Goal: Submit feedback/report problem

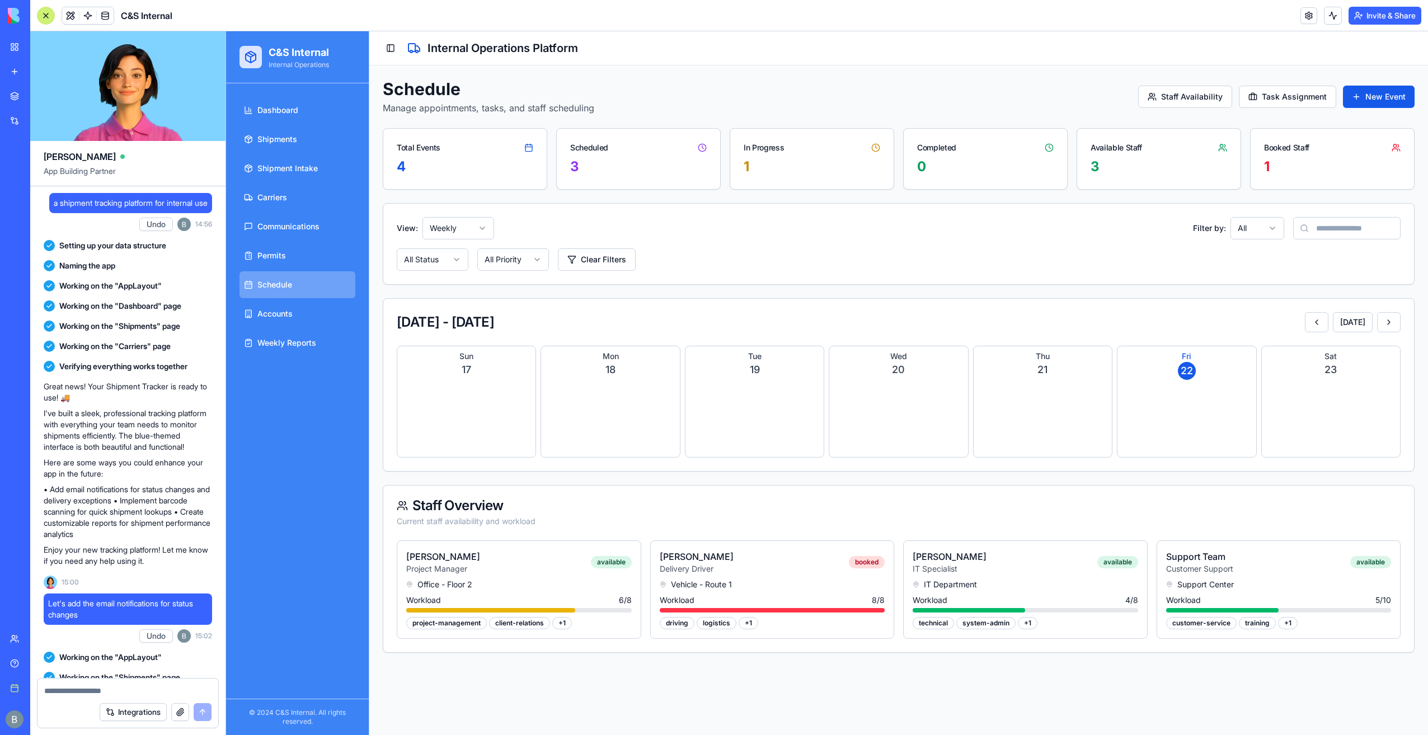
scroll to position [20310, 0]
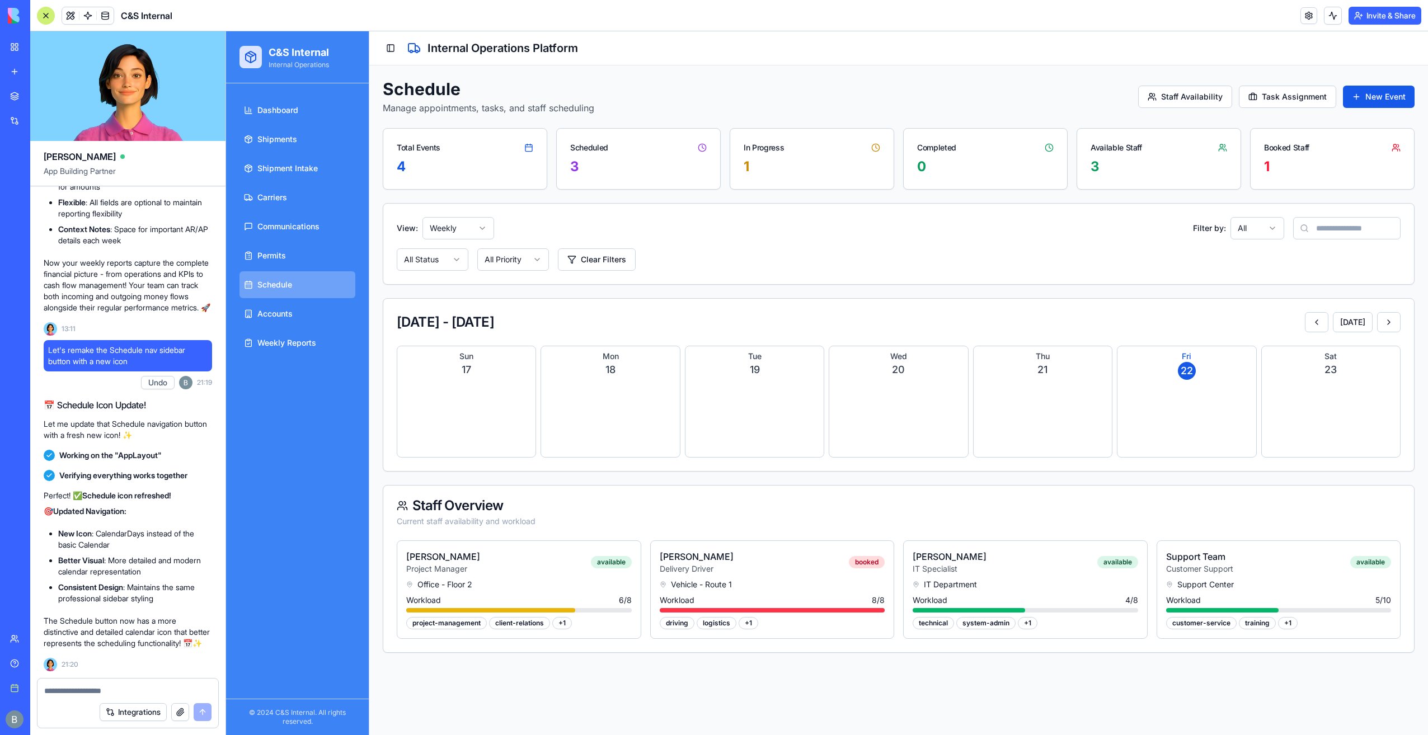
click at [326, 438] on div "Dashboard Shipments Shipment Intake Carriers Communications Permits Schedule Ac…" at bounding box center [297, 390] width 143 height 615
click at [297, 254] on link "Permits" at bounding box center [297, 255] width 116 height 27
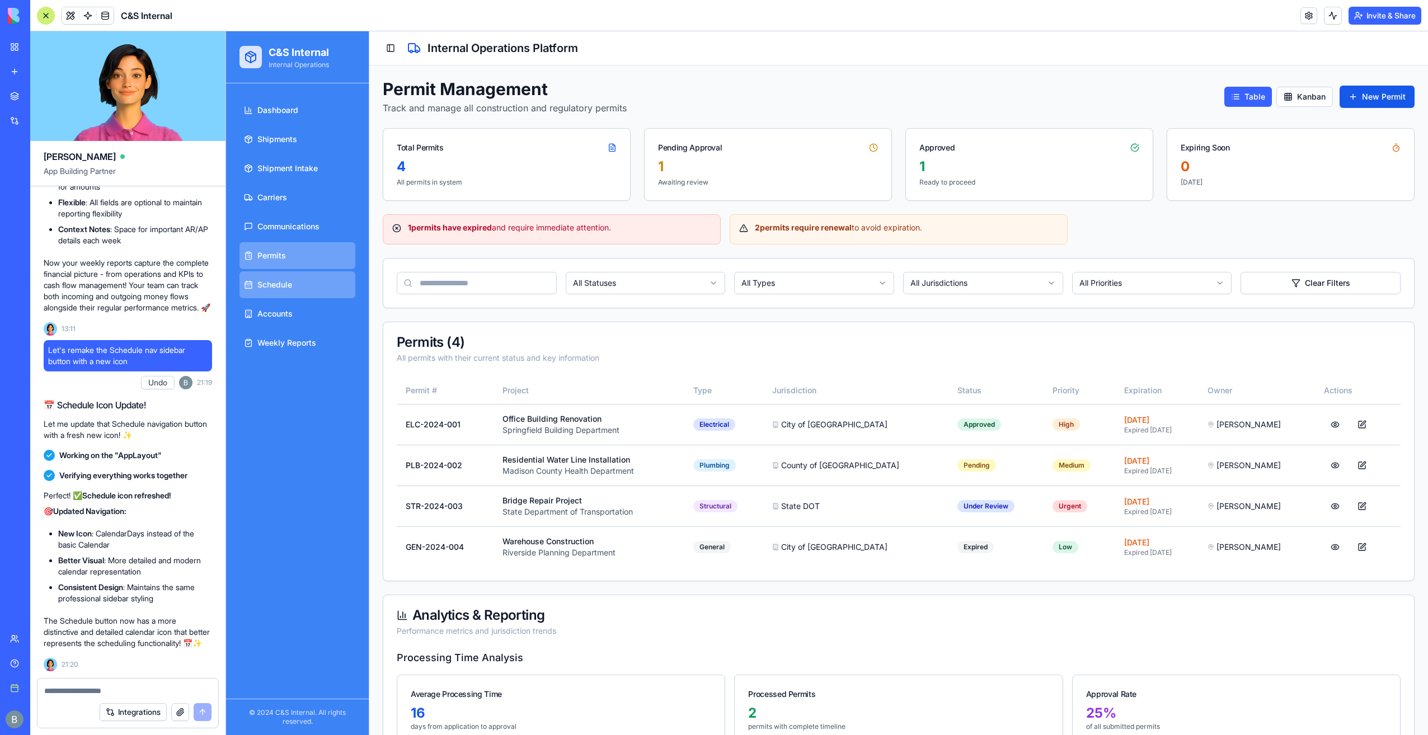
click at [313, 280] on link "Schedule" at bounding box center [297, 284] width 116 height 27
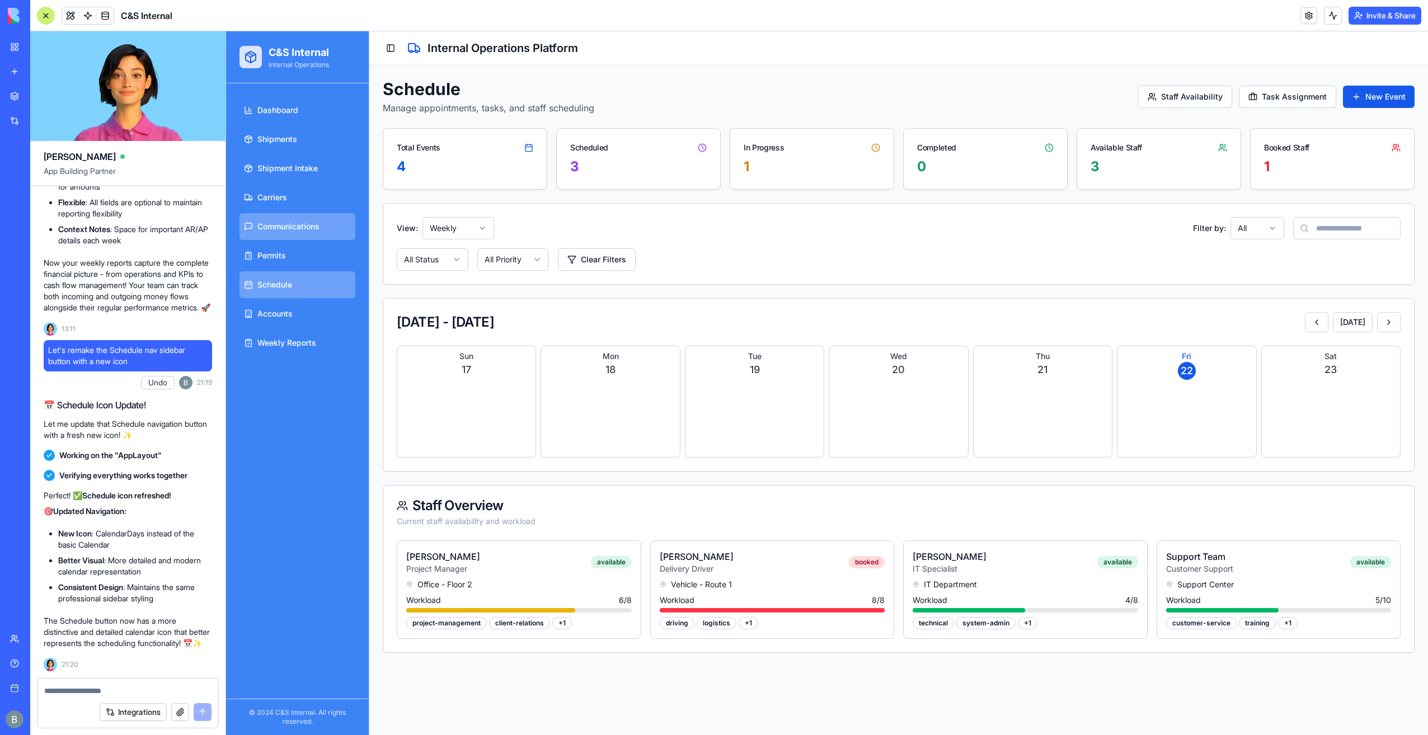
click at [311, 219] on link "Communications" at bounding box center [297, 226] width 116 height 27
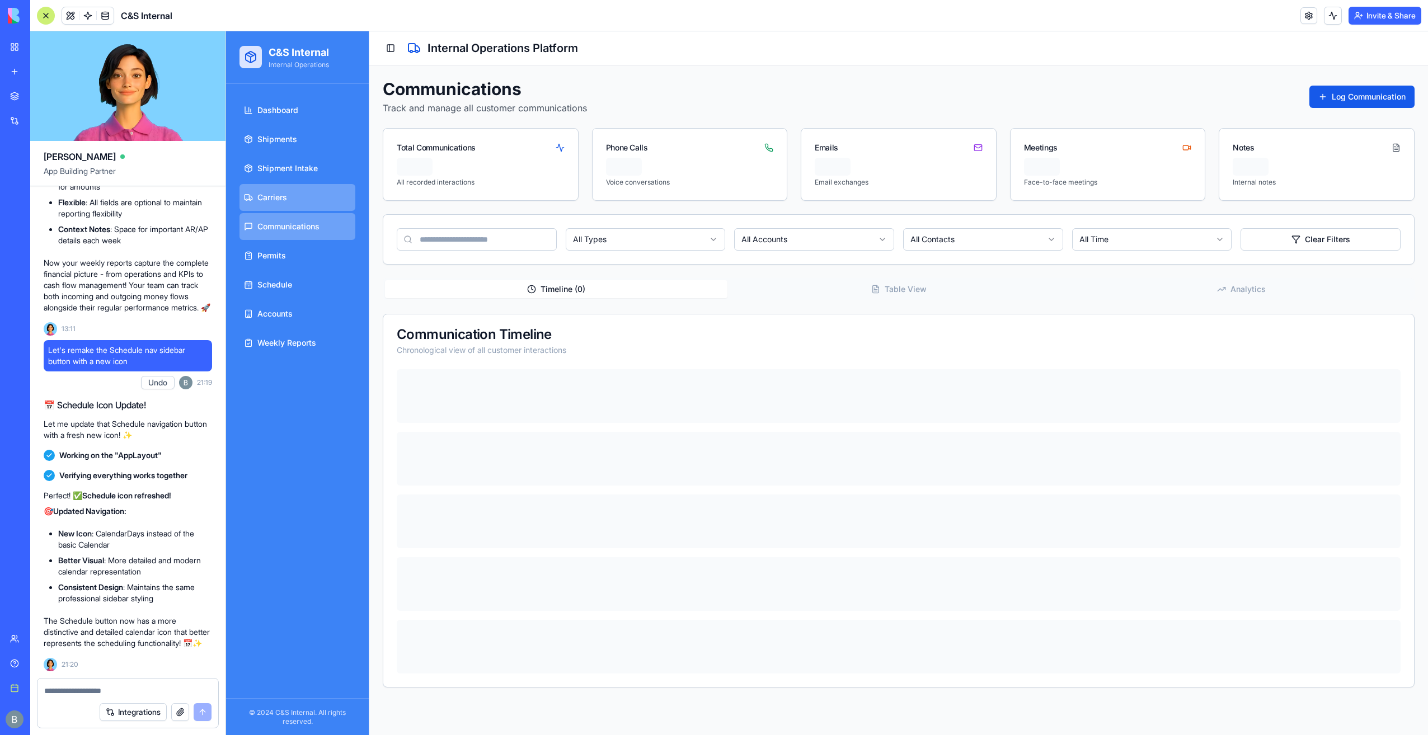
click at [303, 199] on link "Carriers" at bounding box center [297, 197] width 116 height 27
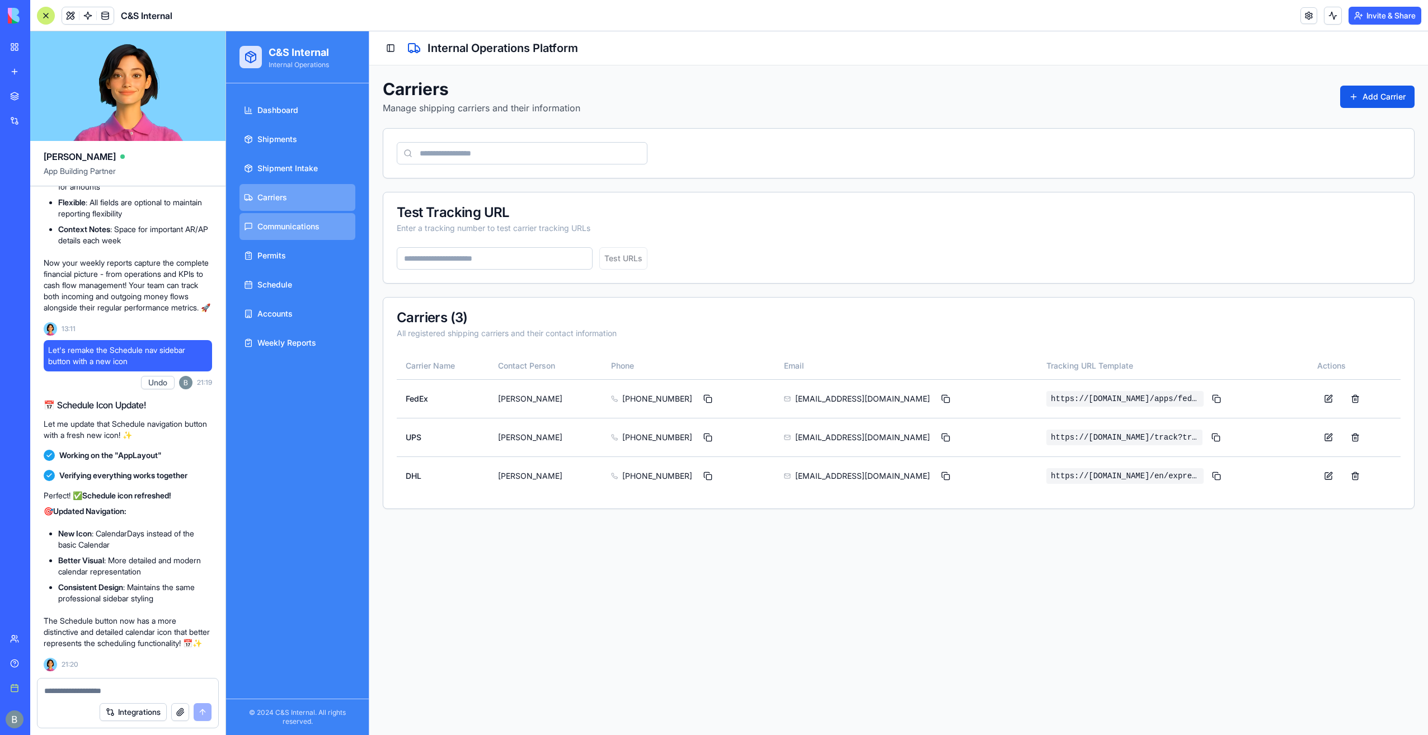
click at [301, 223] on span "Communications" at bounding box center [288, 226] width 62 height 11
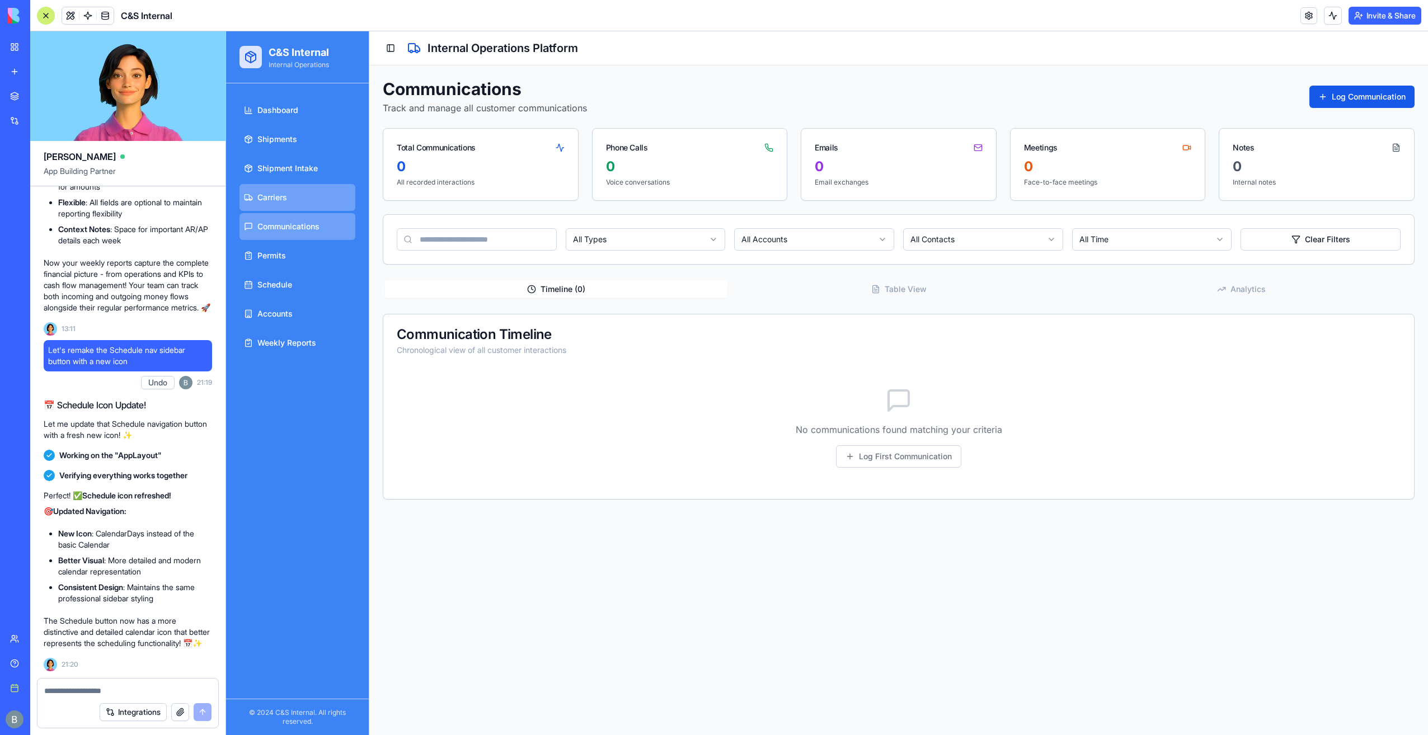
click at [314, 191] on link "Carriers" at bounding box center [297, 197] width 116 height 27
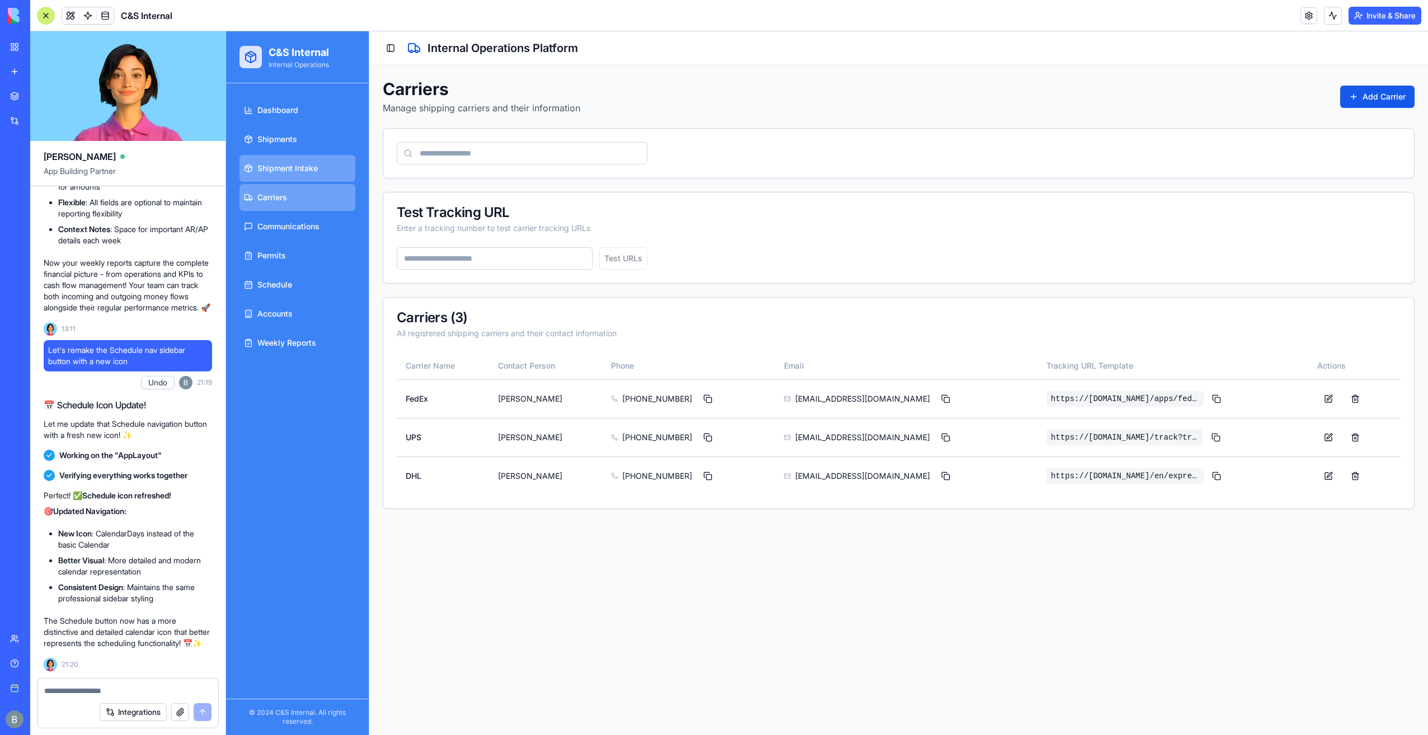
click at [305, 161] on link "Shipment Intake" at bounding box center [297, 168] width 116 height 27
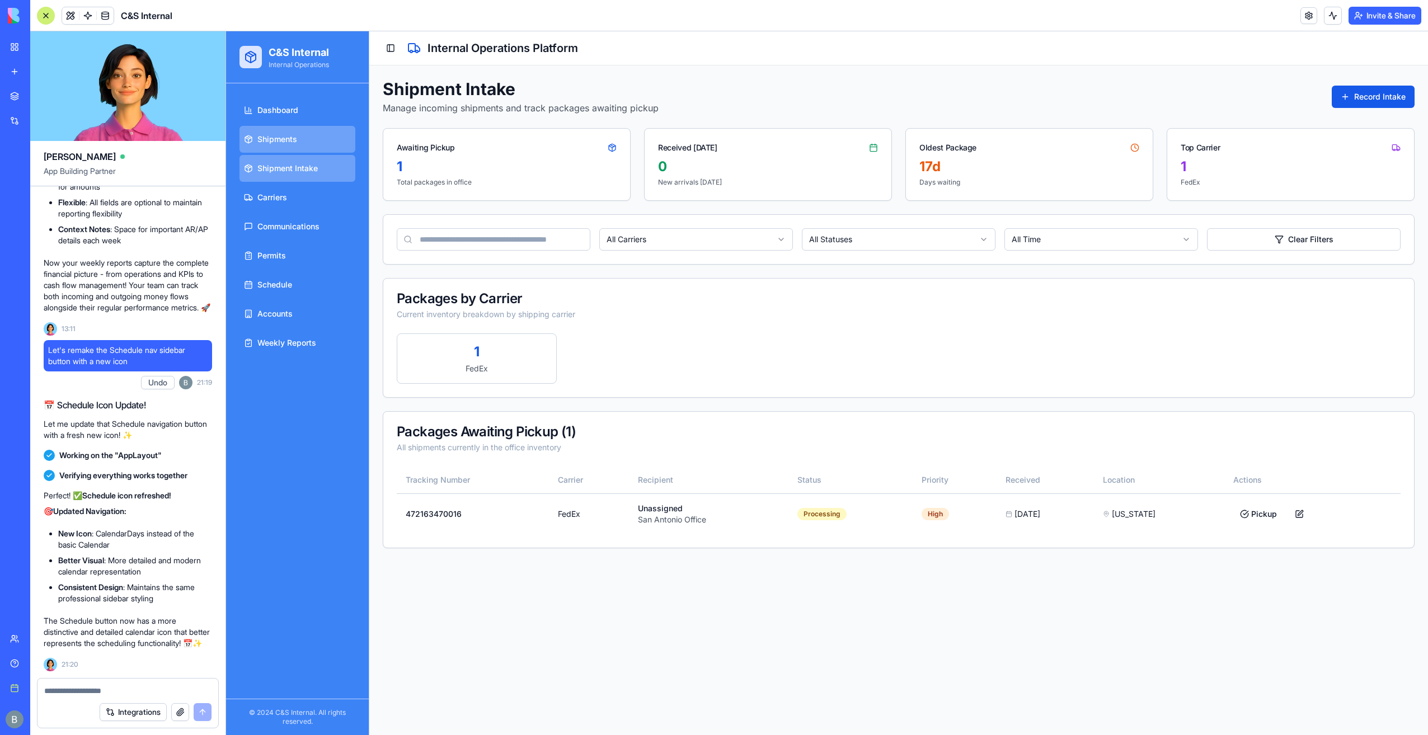
click at [304, 139] on link "Shipments" at bounding box center [297, 139] width 116 height 27
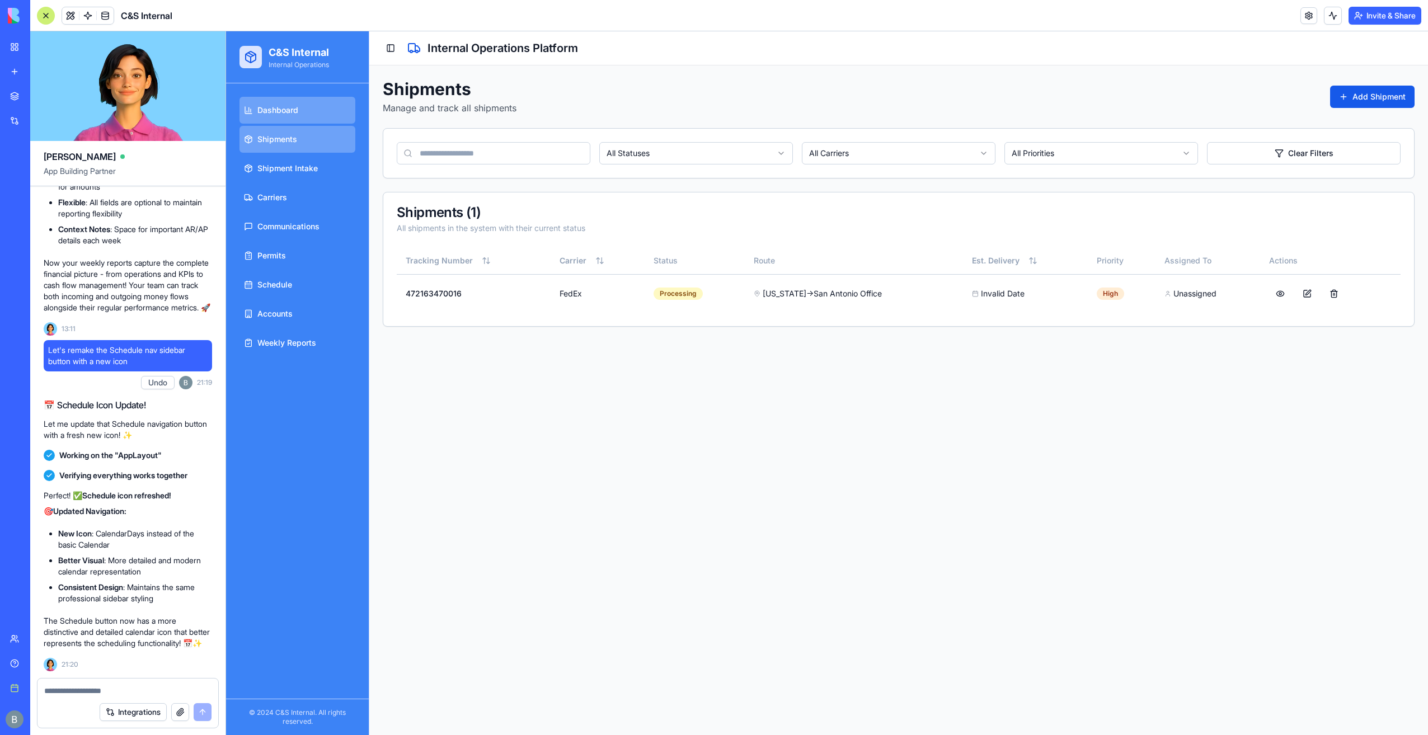
click at [293, 111] on span "Dashboard" at bounding box center [277, 110] width 41 height 11
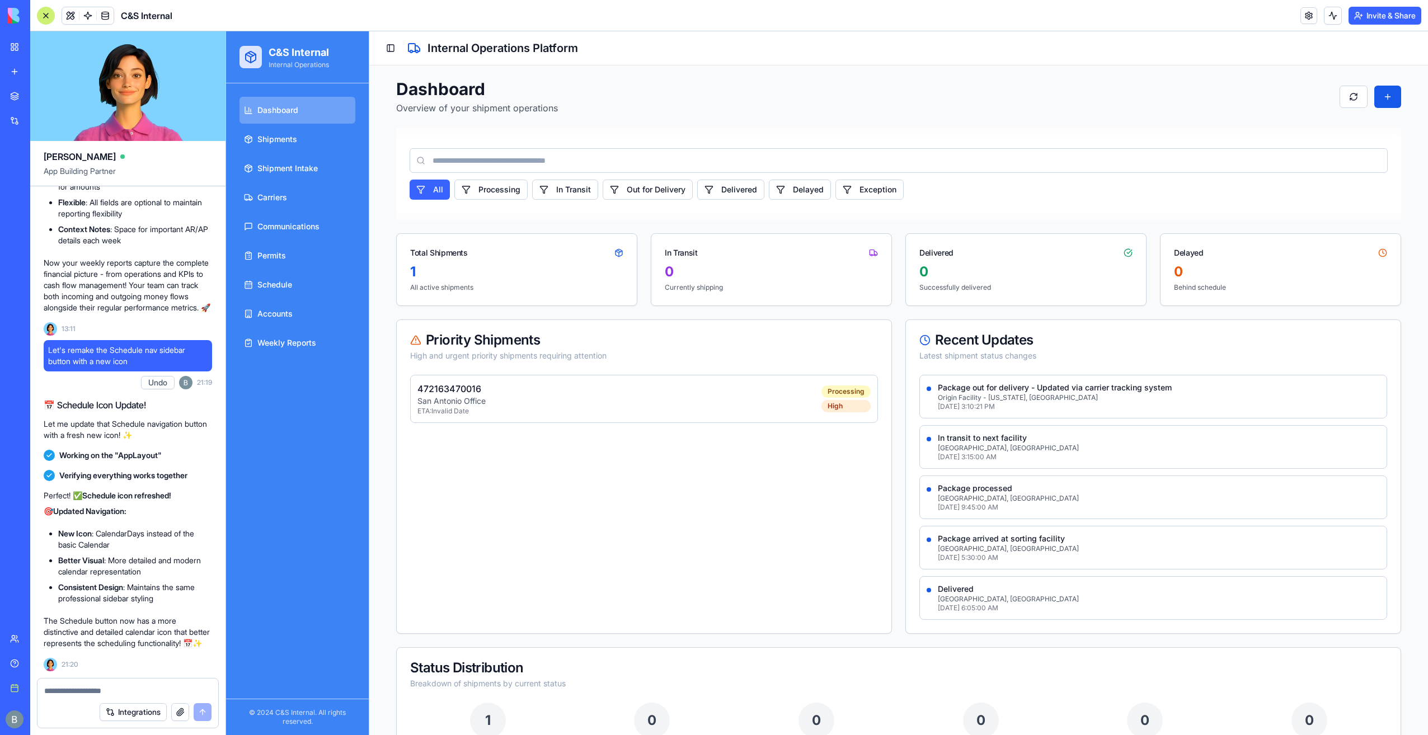
click at [162, 695] on textarea at bounding box center [127, 690] width 167 height 11
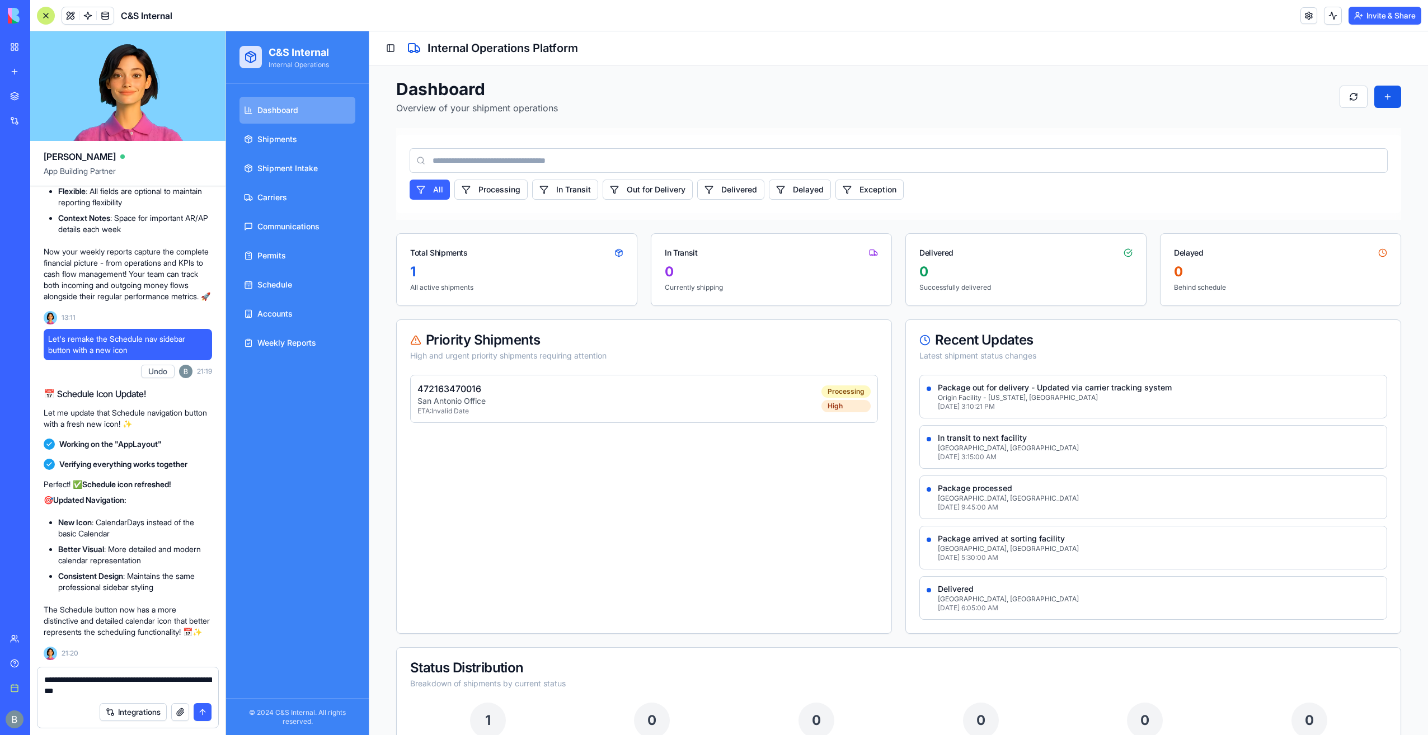
type textarea "**********"
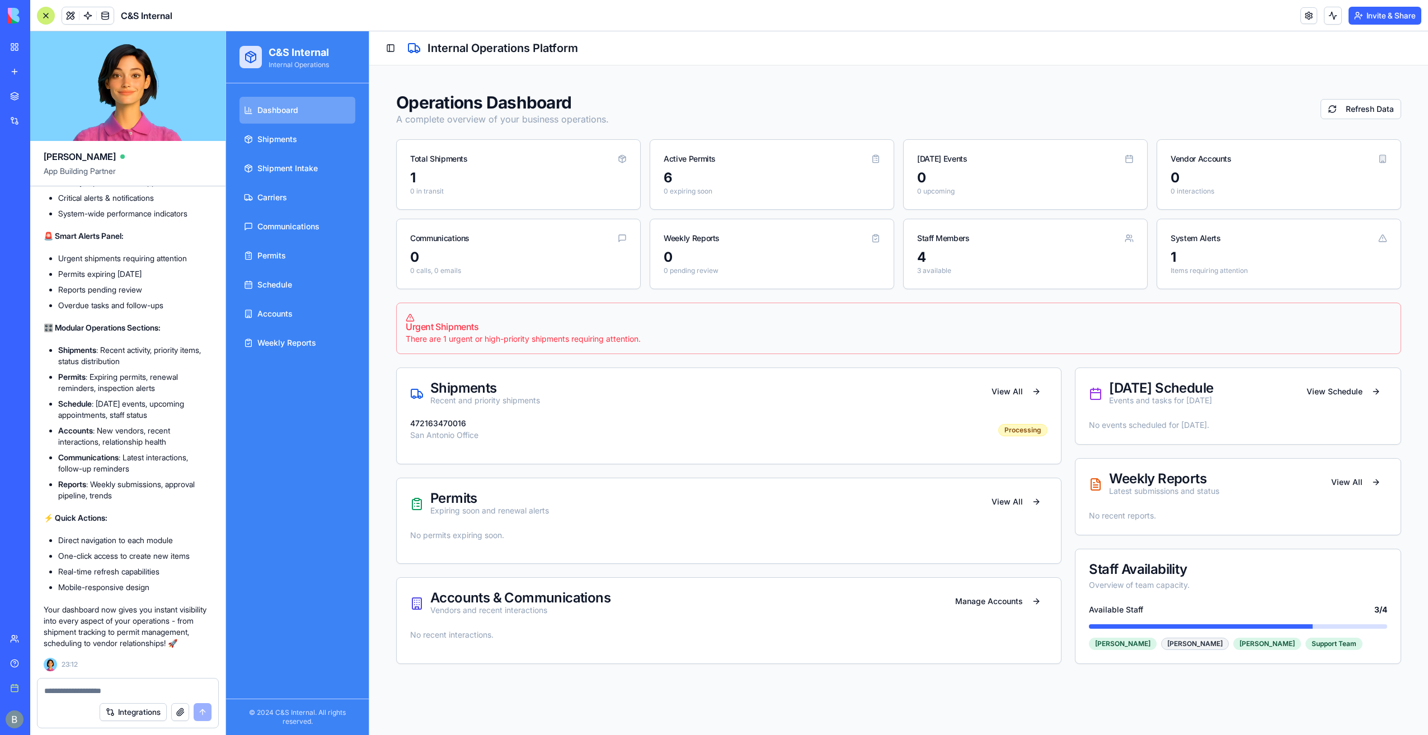
scroll to position [21201, 0]
click at [324, 333] on link "Weekly Reports" at bounding box center [297, 343] width 116 height 27
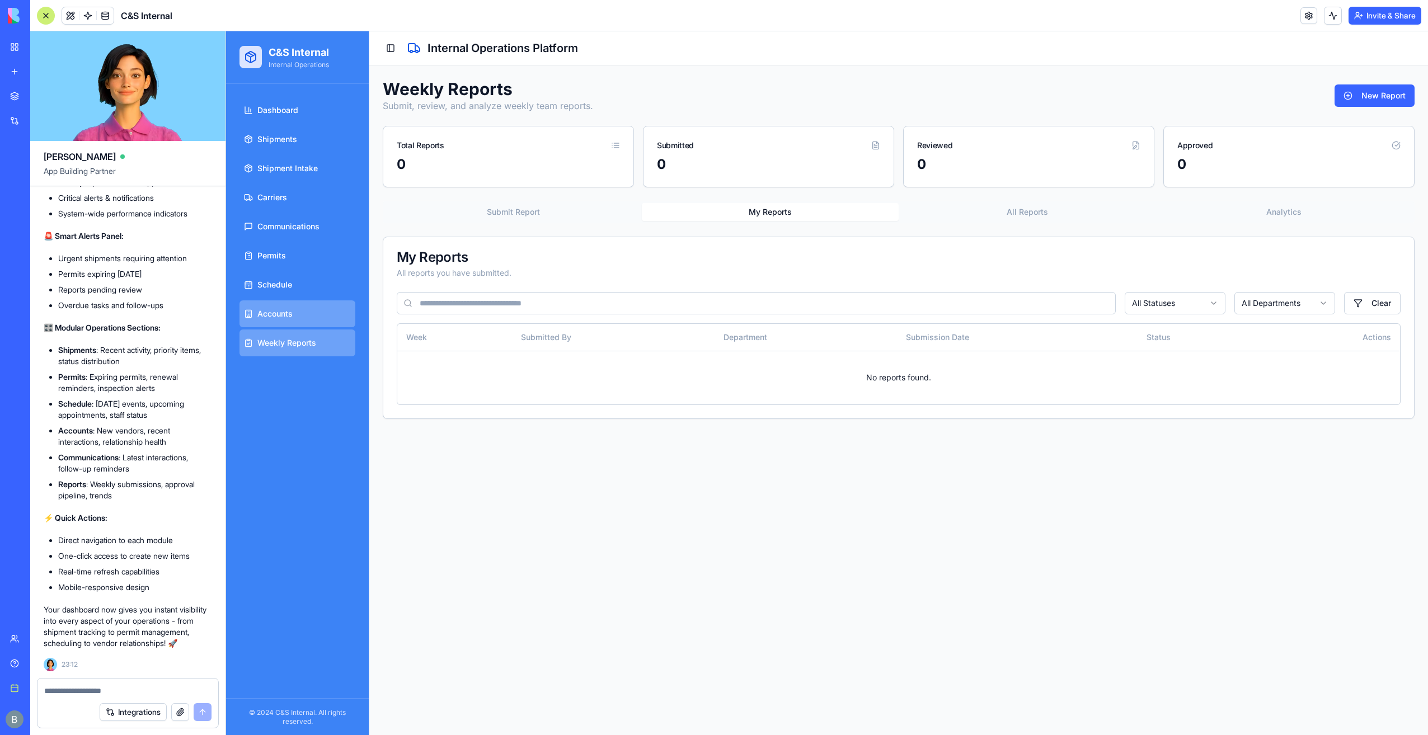
click at [324, 310] on link "Accounts" at bounding box center [297, 313] width 116 height 27
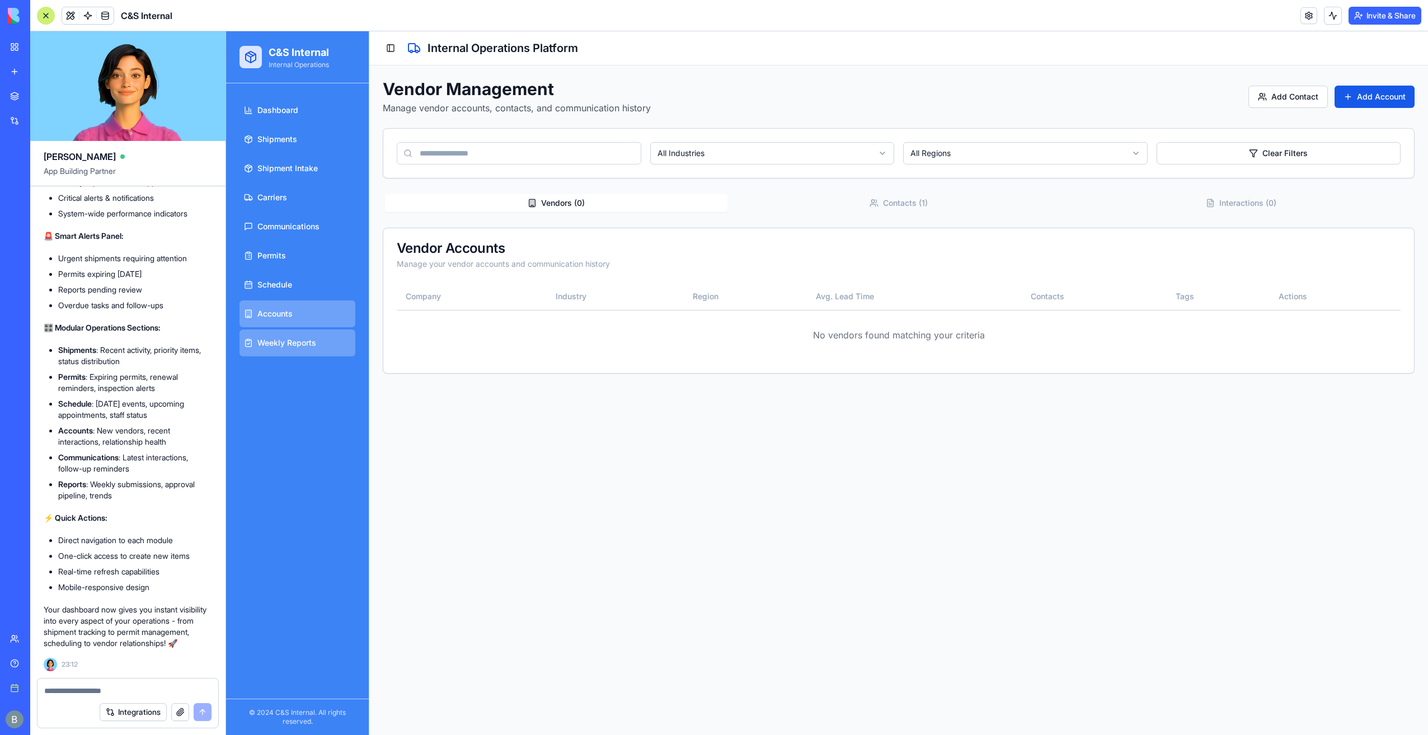
click at [305, 344] on span "Weekly Reports" at bounding box center [286, 342] width 59 height 11
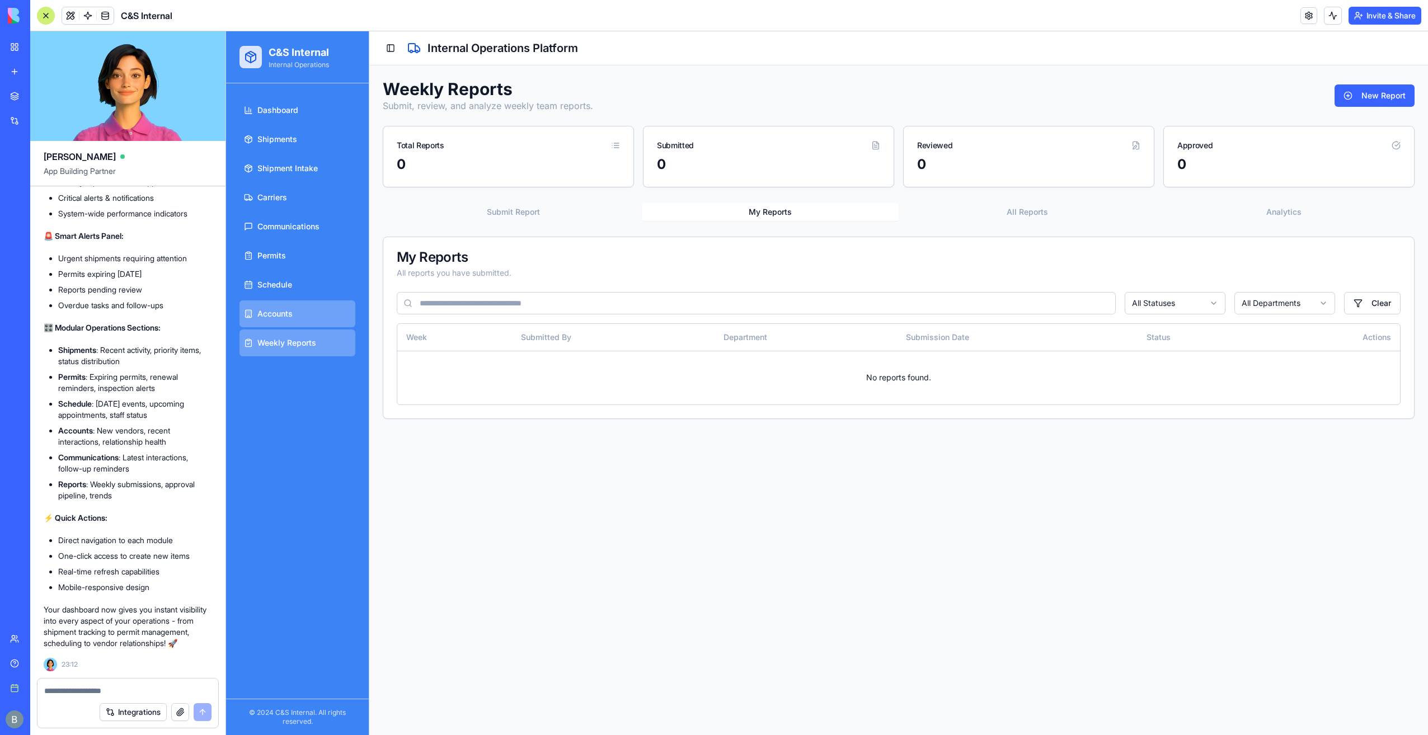
click at [319, 317] on link "Accounts" at bounding box center [297, 313] width 116 height 27
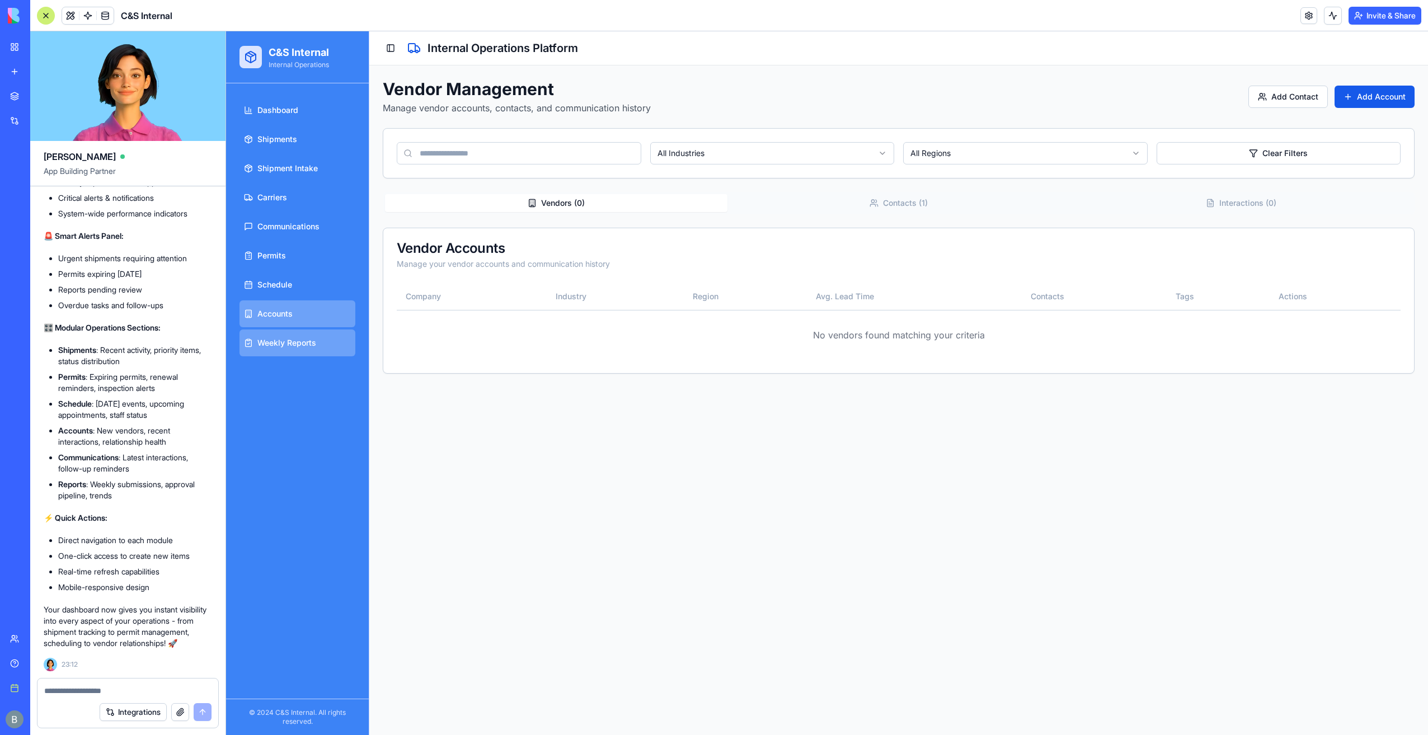
click at [308, 342] on span "Weekly Reports" at bounding box center [286, 342] width 59 height 11
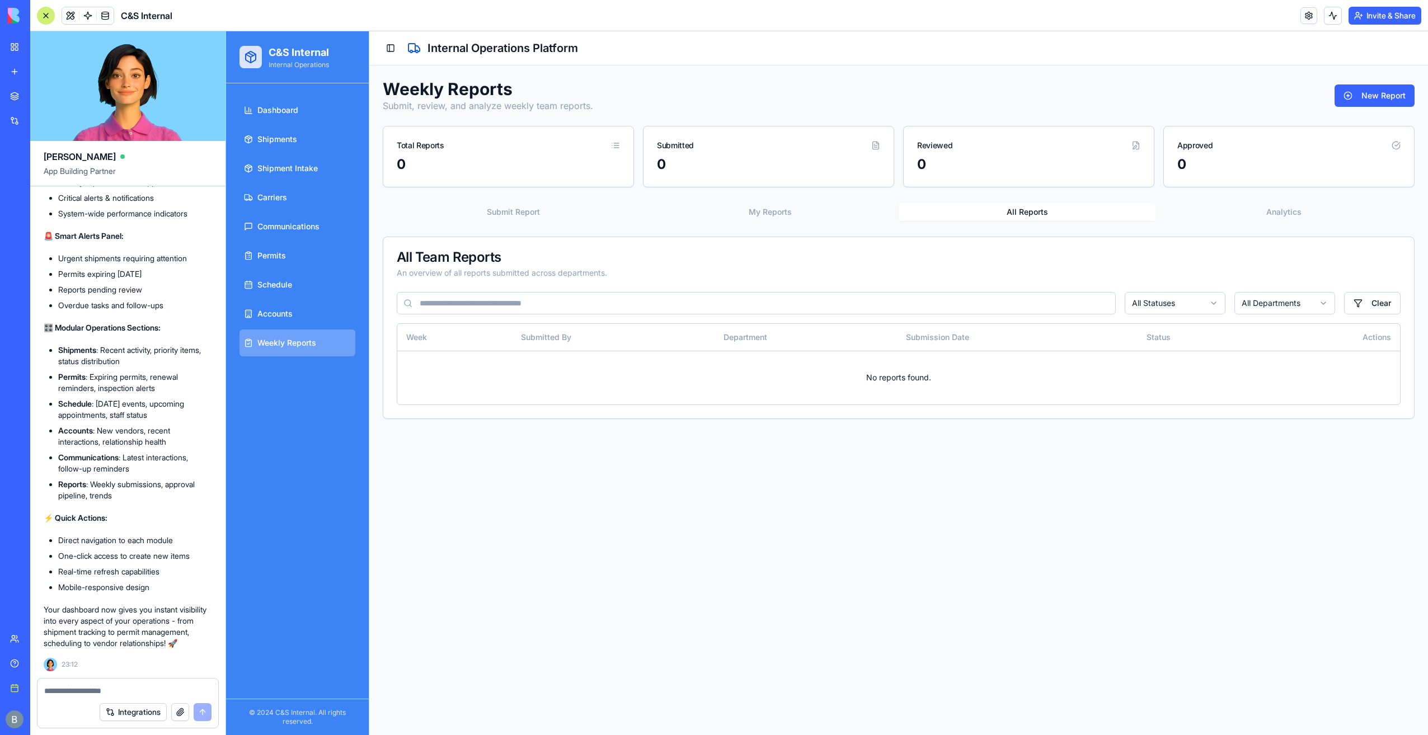
click at [996, 213] on button "All Reports" at bounding box center [1027, 212] width 257 height 18
click at [1259, 201] on div "Submit Report My Reports All Reports Analytics" at bounding box center [899, 212] width 1032 height 22
click at [1251, 205] on div "Submit Report My Reports All Reports Analytics" at bounding box center [899, 212] width 1032 height 22
click at [1248, 213] on button "Analytics" at bounding box center [1283, 212] width 257 height 18
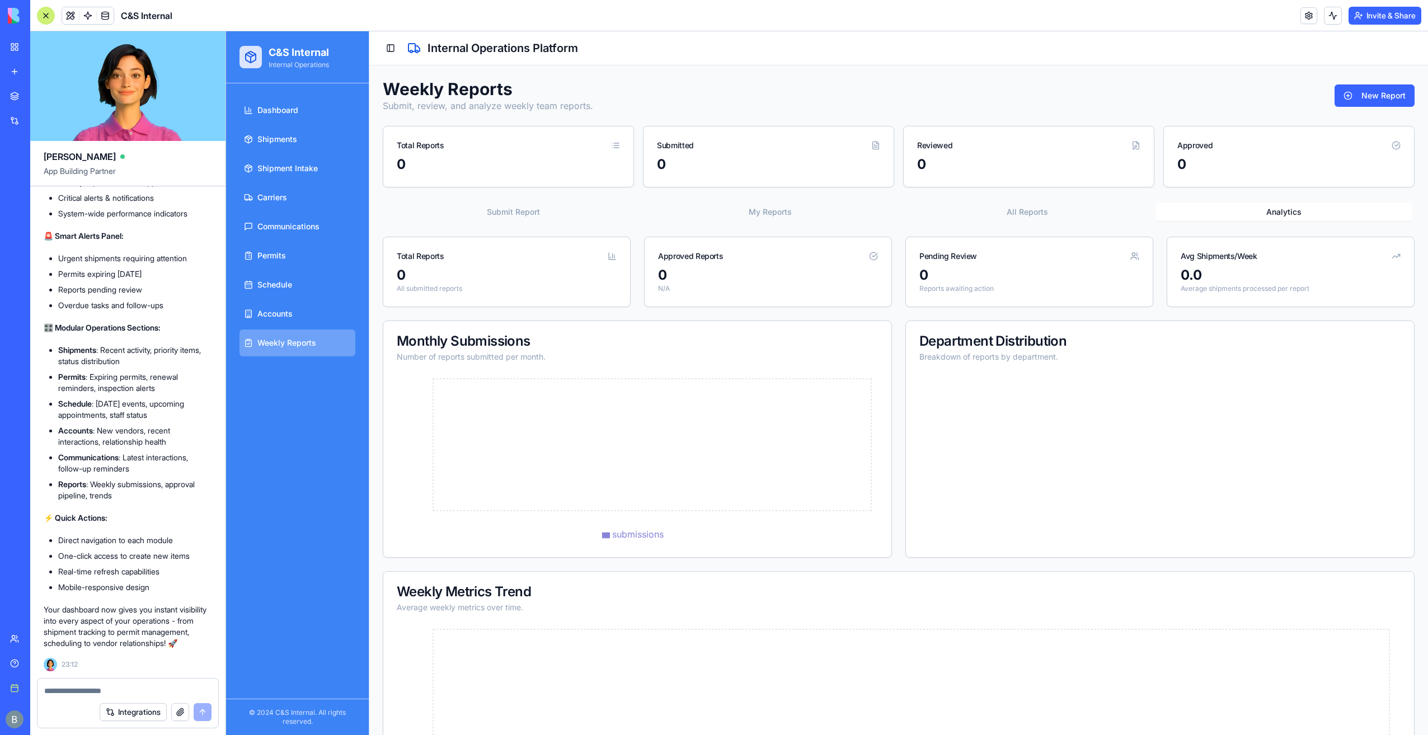
click at [123, 685] on div at bounding box center [127, 688] width 181 height 18
click at [123, 686] on textarea at bounding box center [128, 690] width 168 height 11
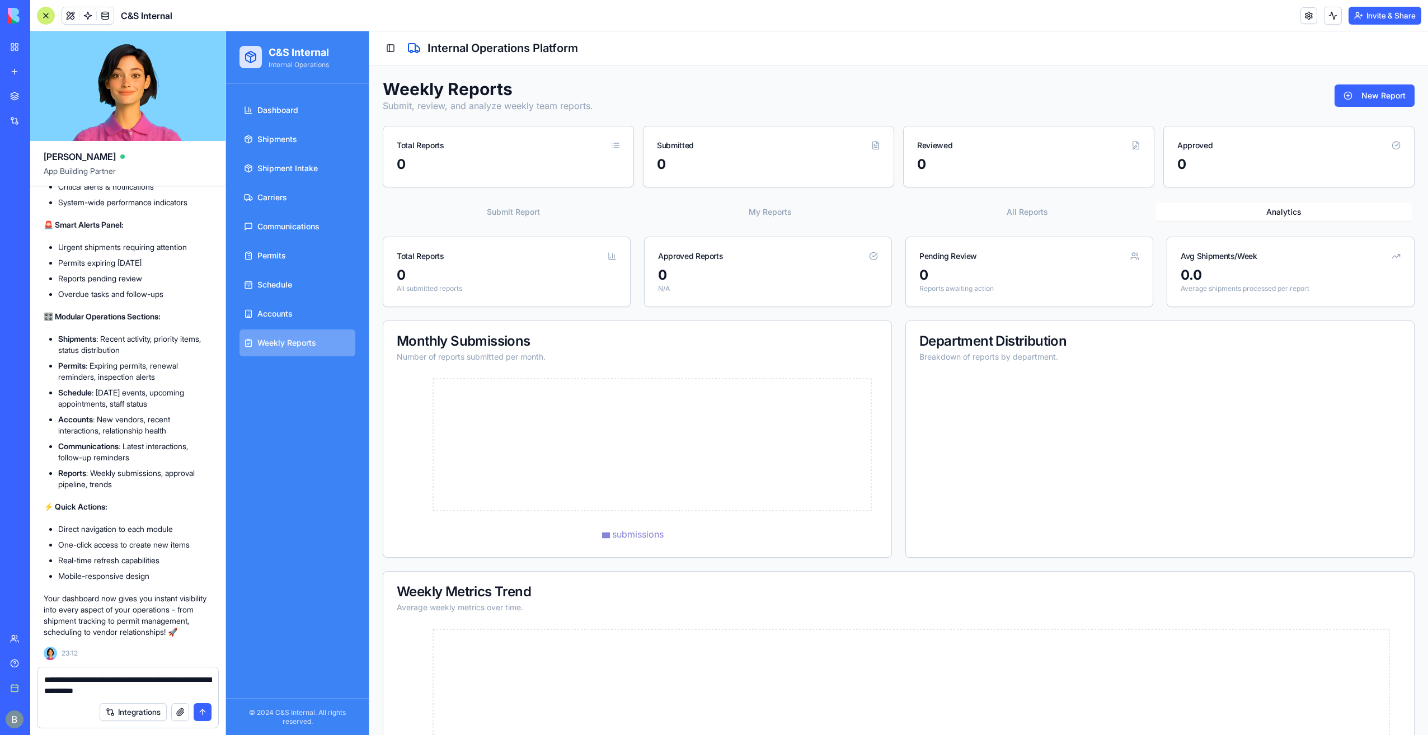
type textarea "**********"
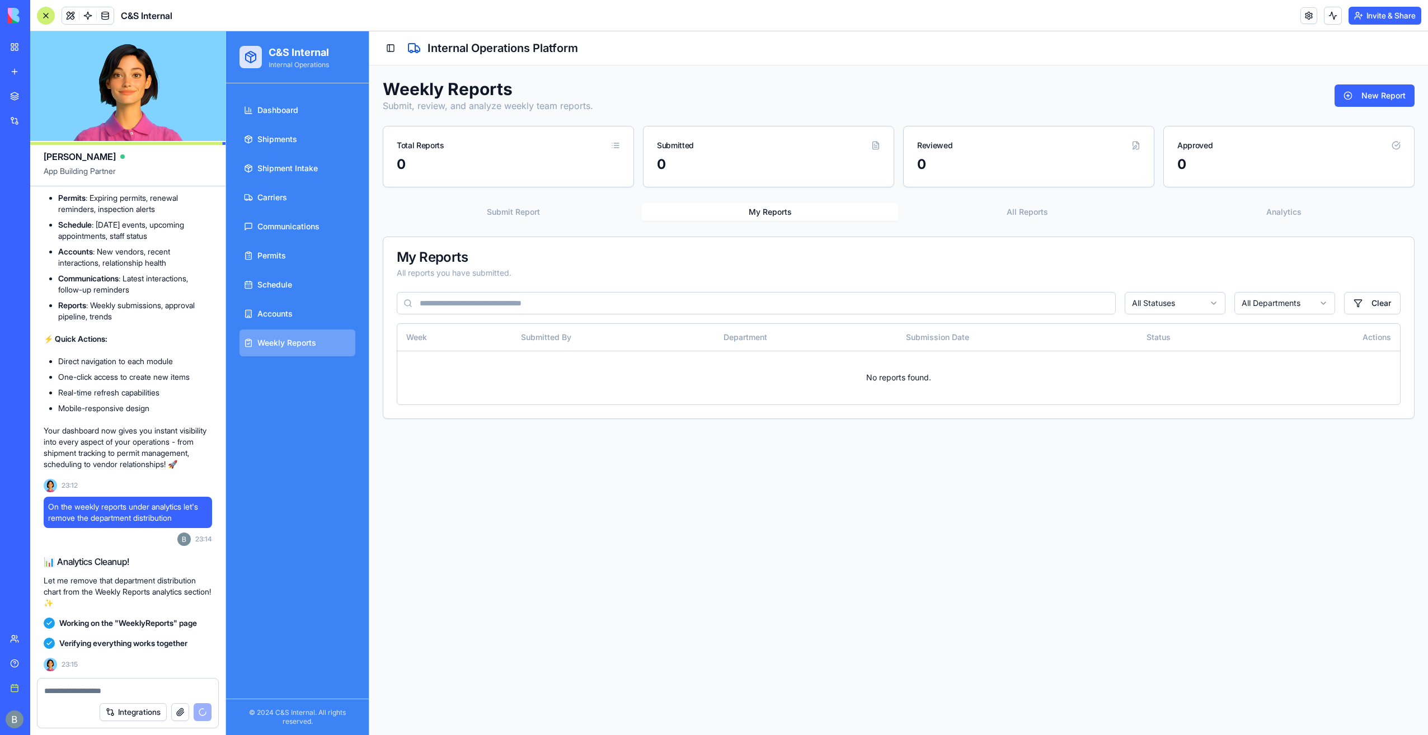
scroll to position [21559, 0]
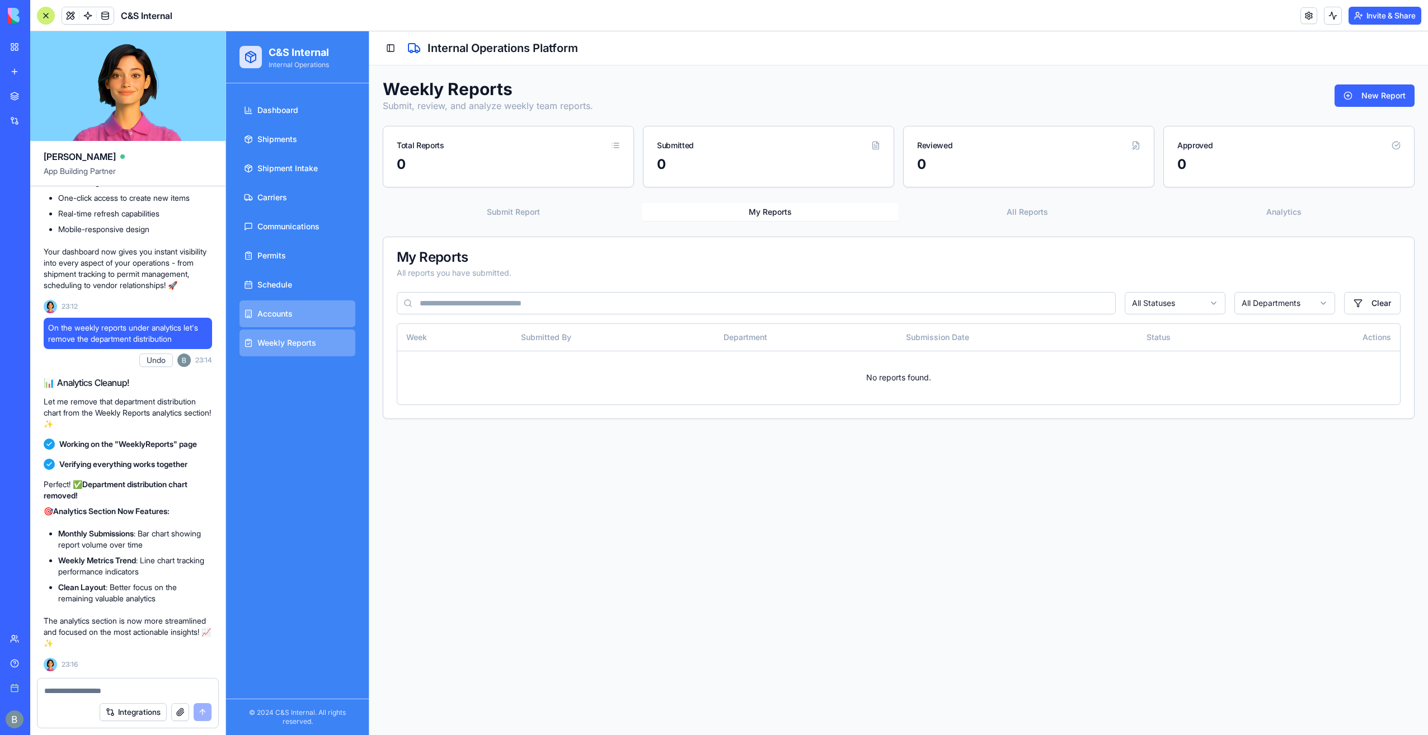
click at [270, 314] on span "Accounts" at bounding box center [274, 313] width 35 height 11
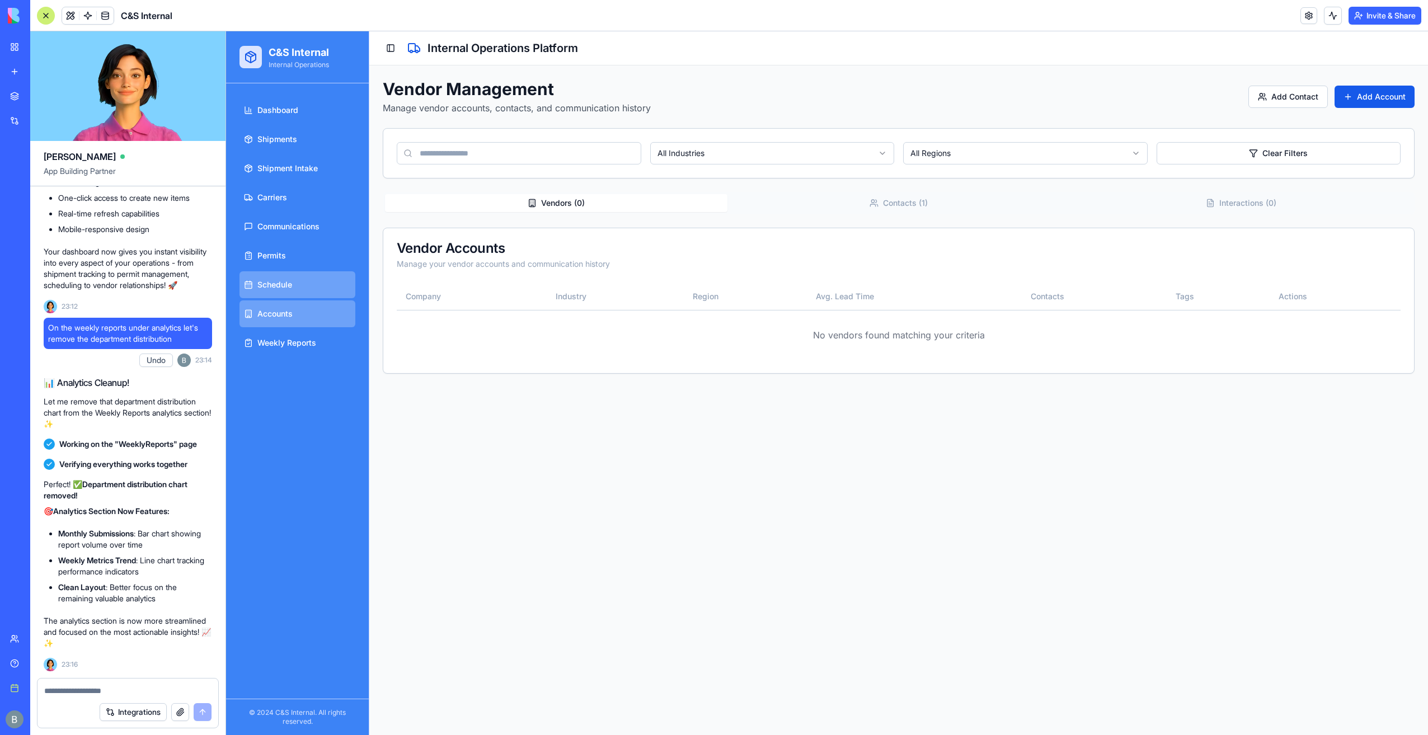
click at [290, 290] on link "Schedule" at bounding box center [297, 284] width 116 height 27
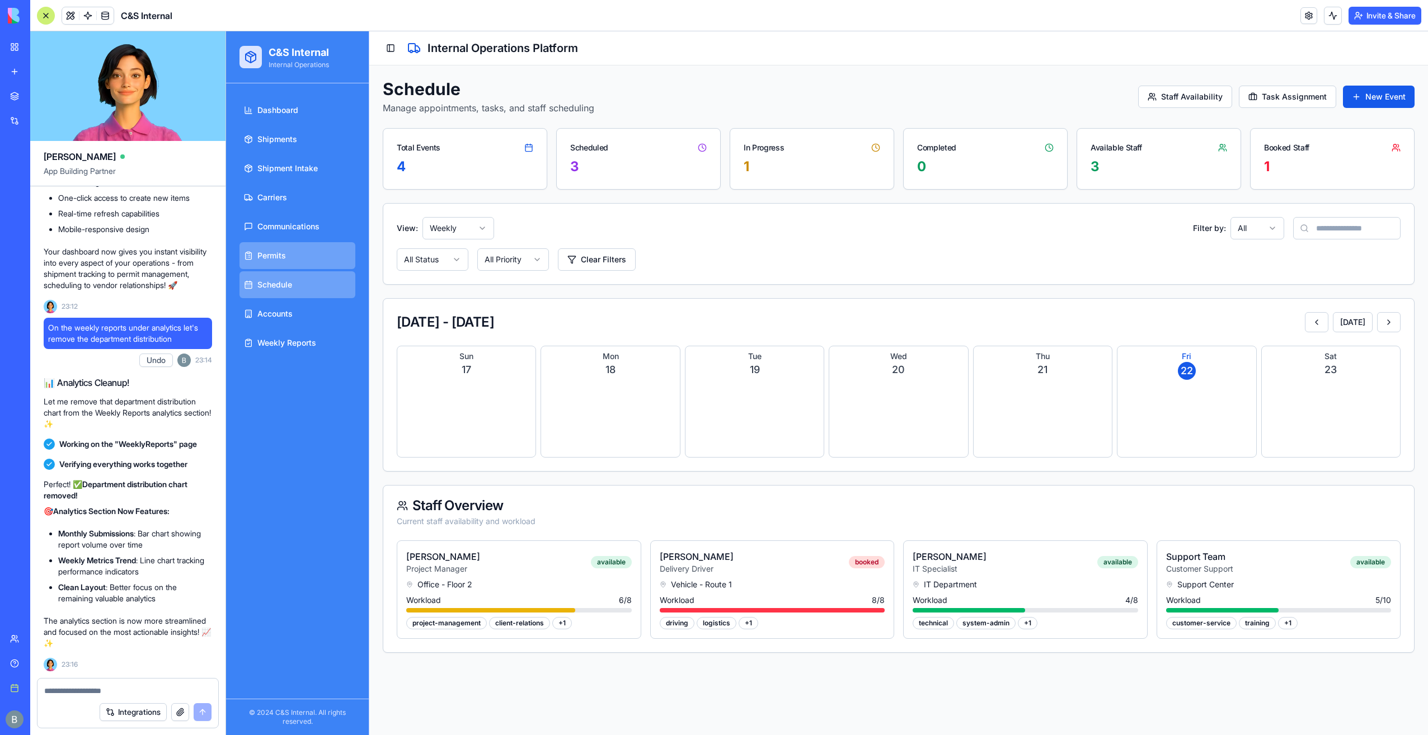
click at [302, 250] on link "Permits" at bounding box center [297, 255] width 116 height 27
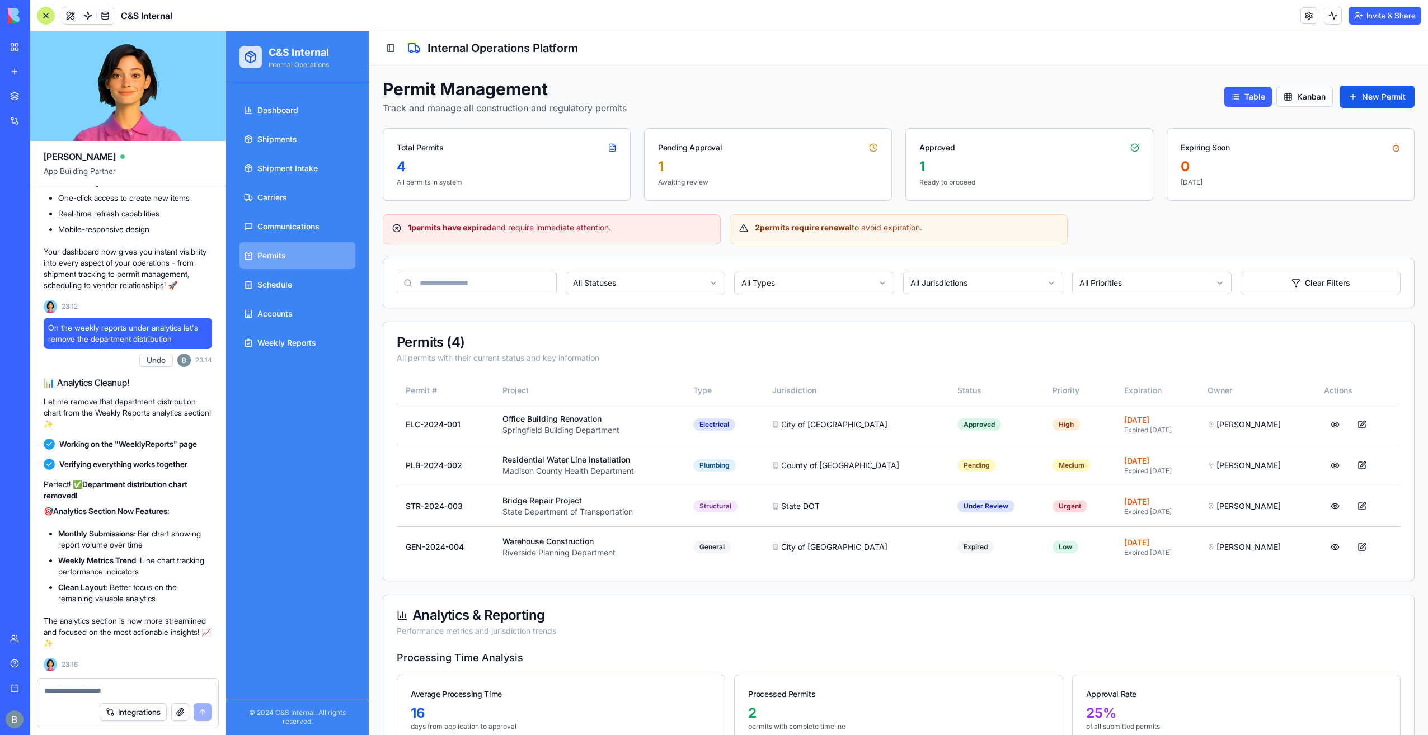
click at [123, 687] on textarea at bounding box center [128, 690] width 168 height 11
click at [102, 18] on link at bounding box center [105, 15] width 17 height 17
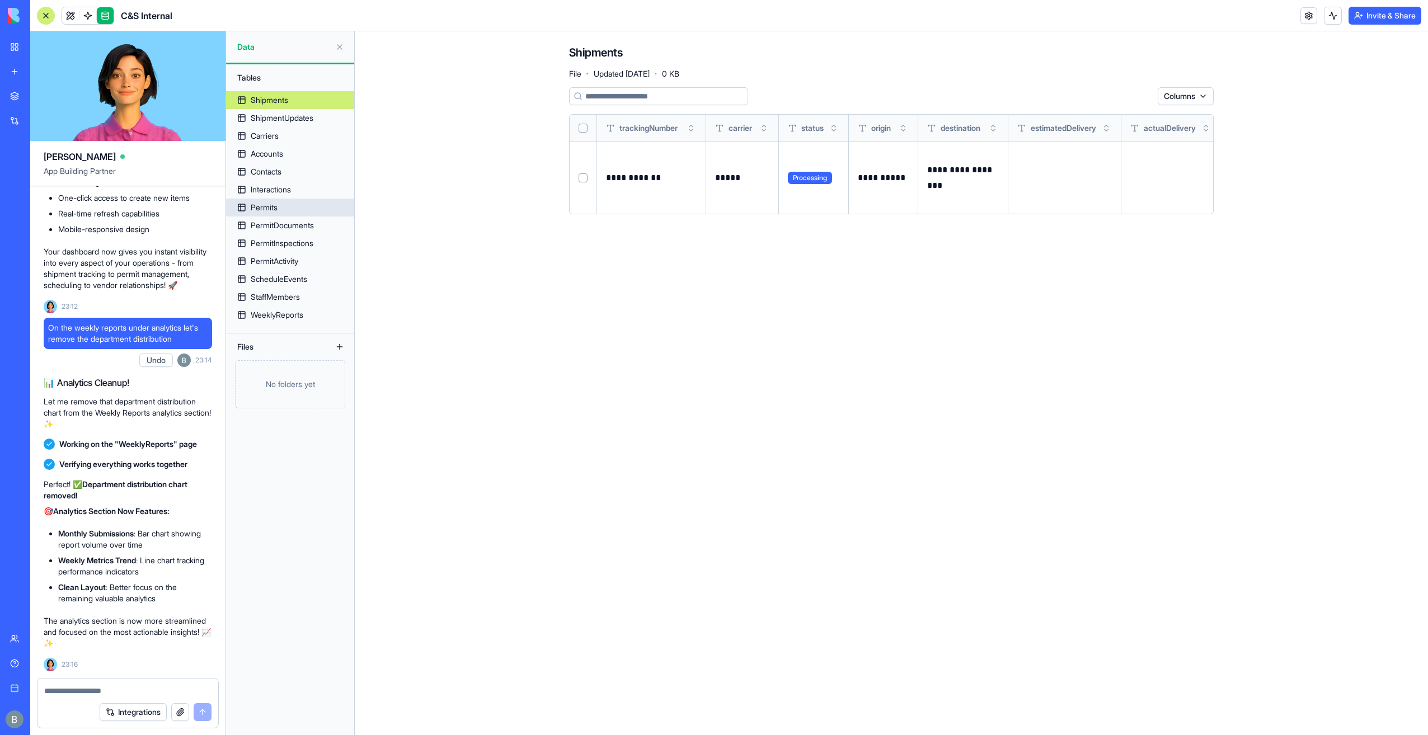
click at [312, 214] on link "Permits" at bounding box center [290, 208] width 128 height 18
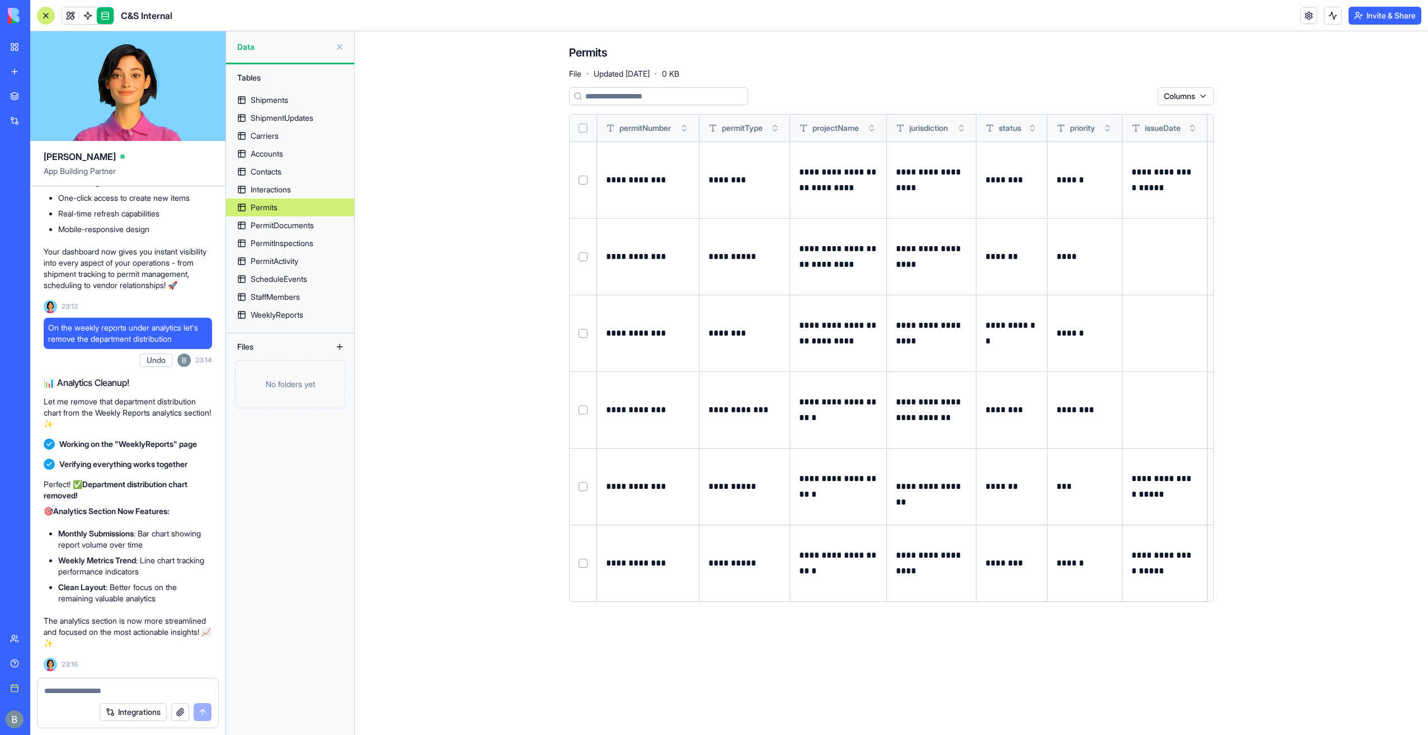
click at [583, 134] on th at bounding box center [583, 128] width 27 height 27
click at [580, 126] on button "Select all" at bounding box center [582, 128] width 9 height 9
click at [1133, 100] on html "BETA My workspace New app Marketplace Integrations Recent Company Expense Manag…" at bounding box center [714, 367] width 1428 height 735
click at [1109, 119] on div "Delete" at bounding box center [1116, 119] width 66 height 18
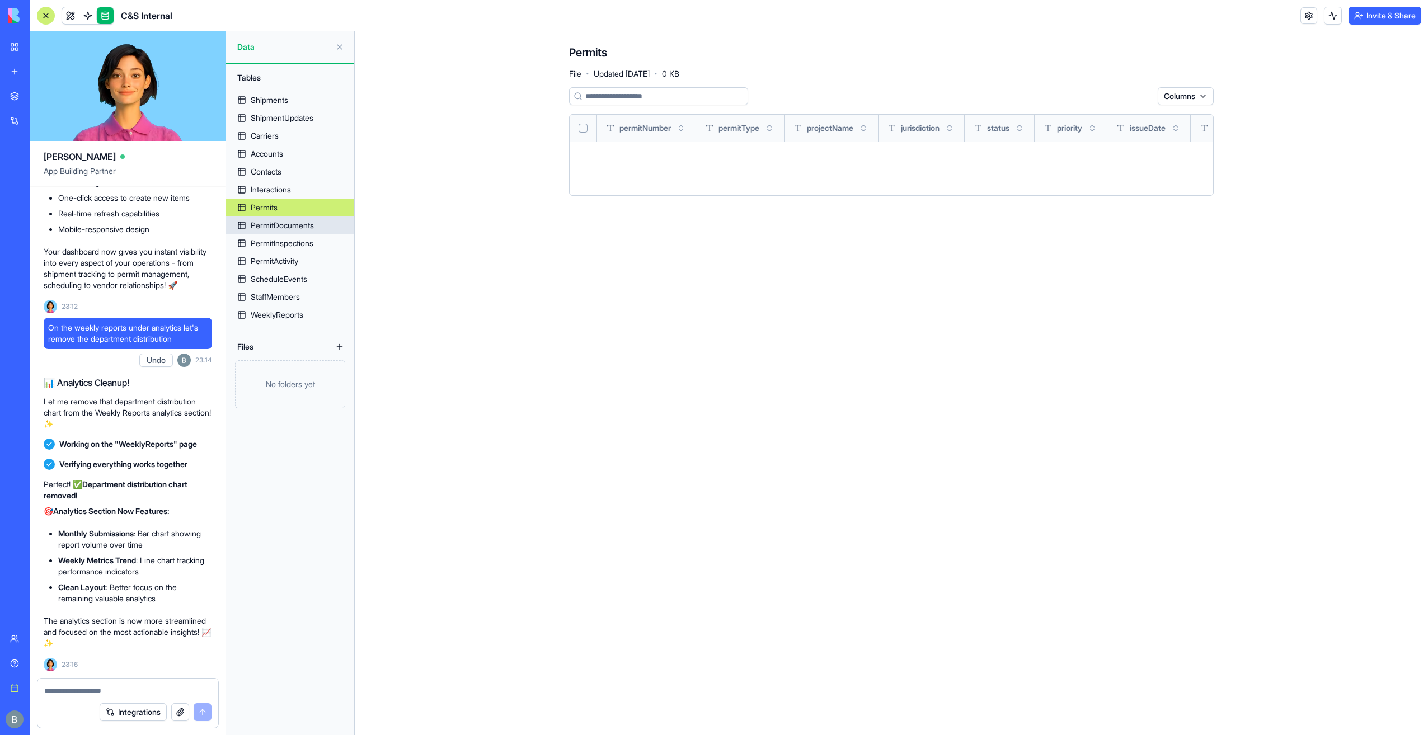
click at [302, 224] on div "PermitDocuments" at bounding box center [282, 225] width 63 height 11
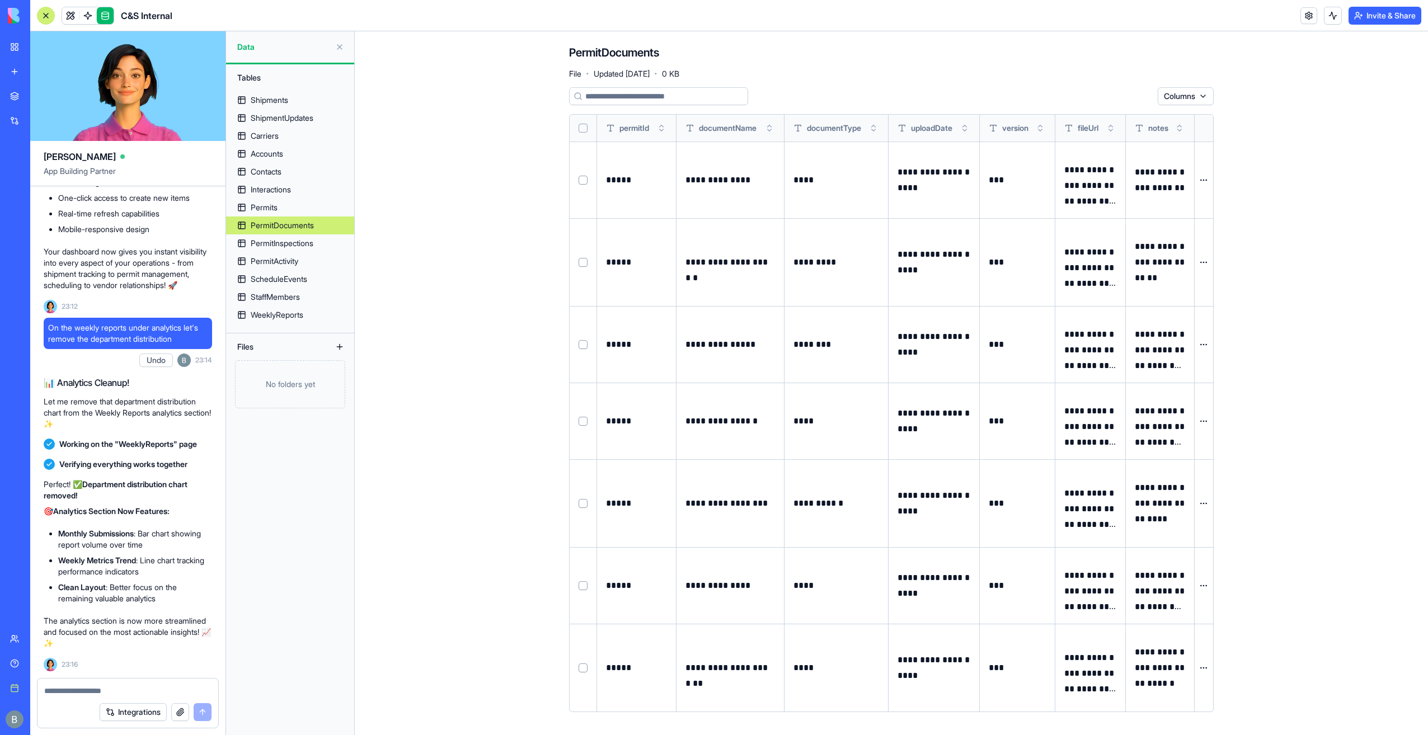
click at [574, 131] on th at bounding box center [583, 128] width 27 height 27
click at [583, 131] on th at bounding box center [583, 128] width 27 height 27
click at [582, 130] on button "Select all" at bounding box center [582, 128] width 9 height 9
click at [1107, 98] on html "BETA My workspace New app Marketplace Integrations Recent Company Expense Manag…" at bounding box center [714, 367] width 1428 height 735
drag, startPoint x: 1102, startPoint y: 120, endPoint x: 1095, endPoint y: 122, distance: 6.5
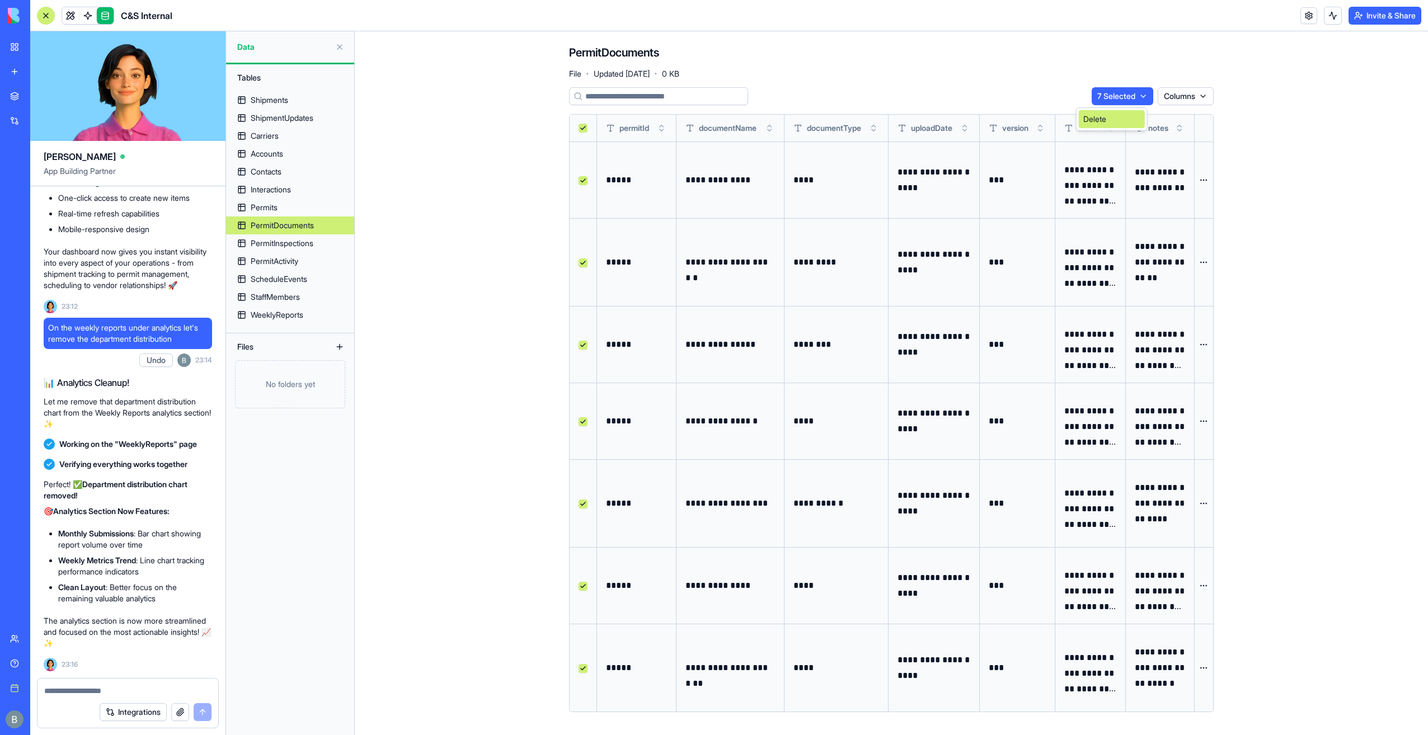
click at [1101, 120] on div "Delete" at bounding box center [1112, 119] width 66 height 18
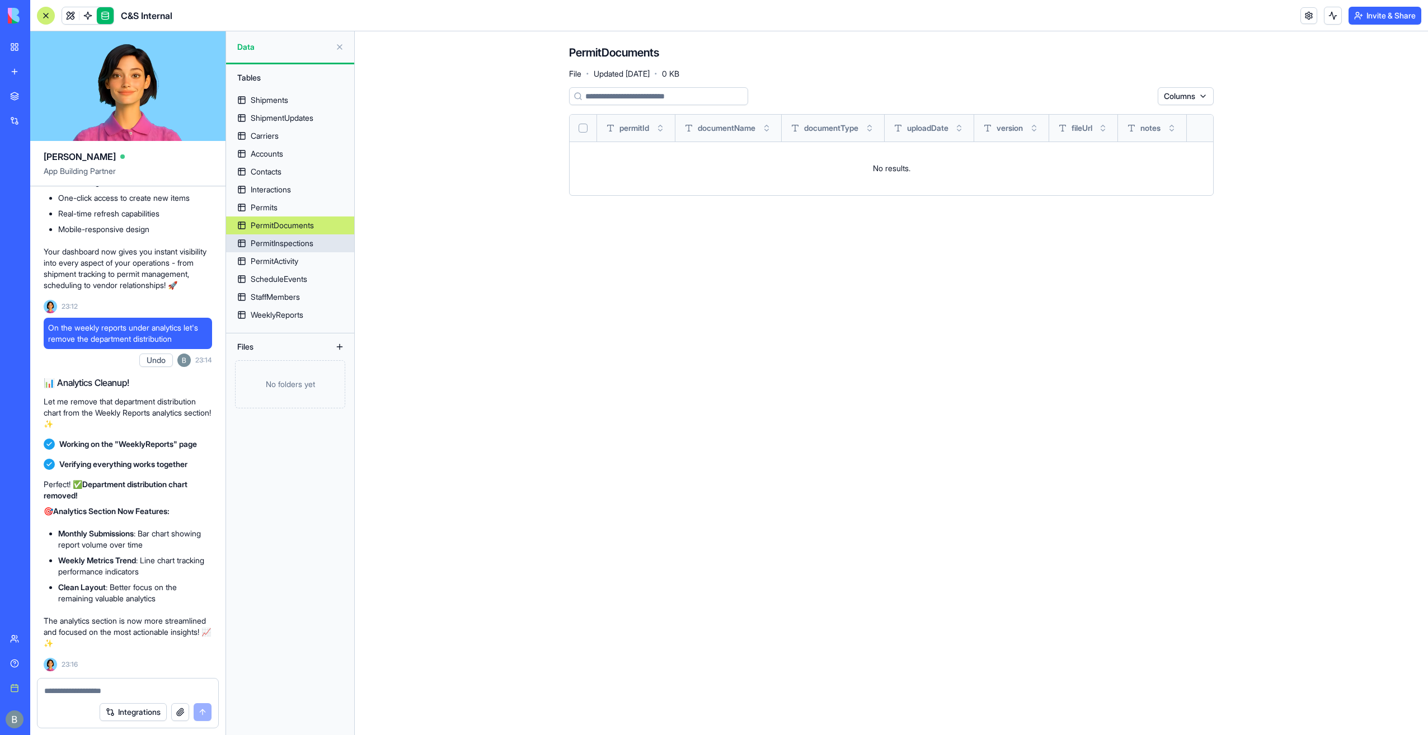
click at [321, 241] on link "PermitInspections" at bounding box center [290, 243] width 128 height 18
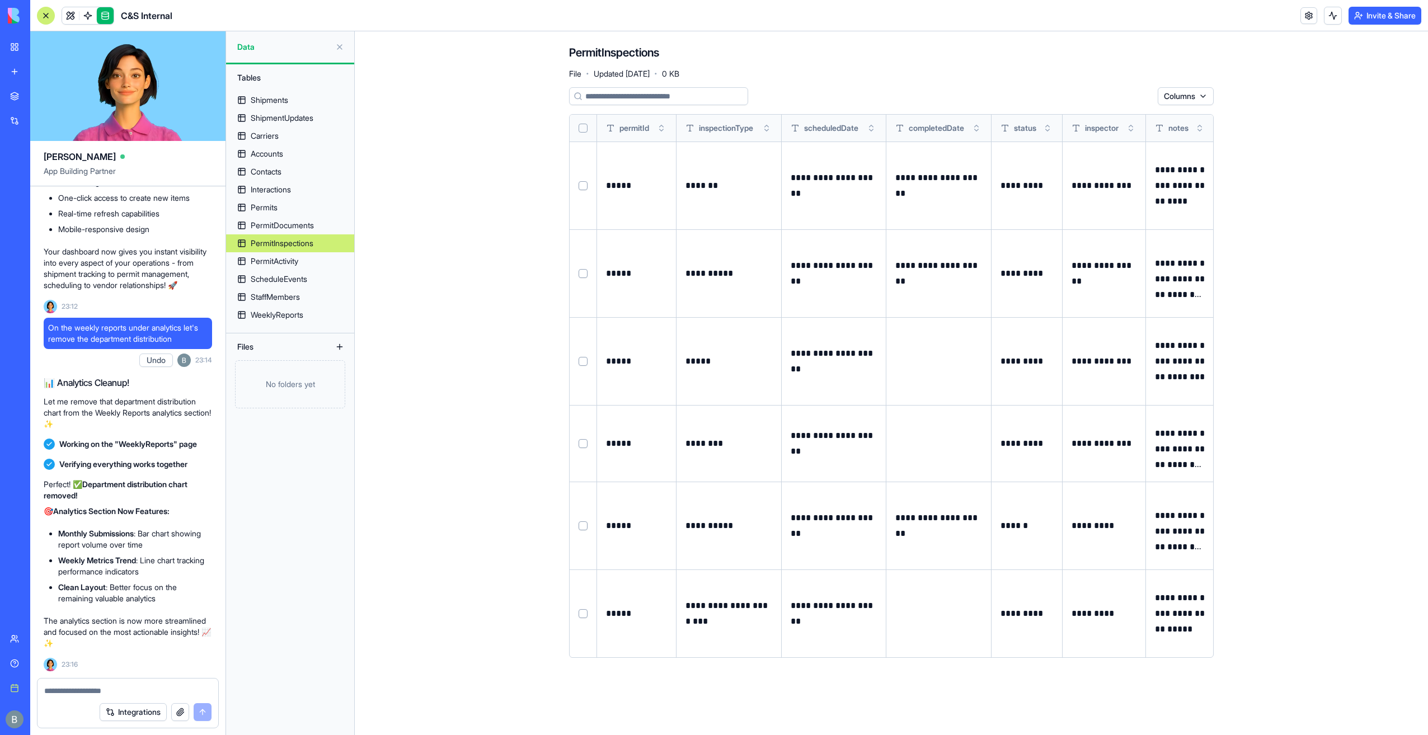
click at [584, 134] on th at bounding box center [583, 128] width 27 height 27
click at [584, 128] on button "Select all" at bounding box center [582, 128] width 9 height 9
click at [1126, 91] on html "BETA My workspace New app Marketplace Integrations Recent Company Expense Manag…" at bounding box center [714, 367] width 1428 height 735
drag, startPoint x: 1101, startPoint y: 118, endPoint x: 1053, endPoint y: 149, distance: 57.4
click at [1100, 118] on div "Delete" at bounding box center [1116, 119] width 66 height 18
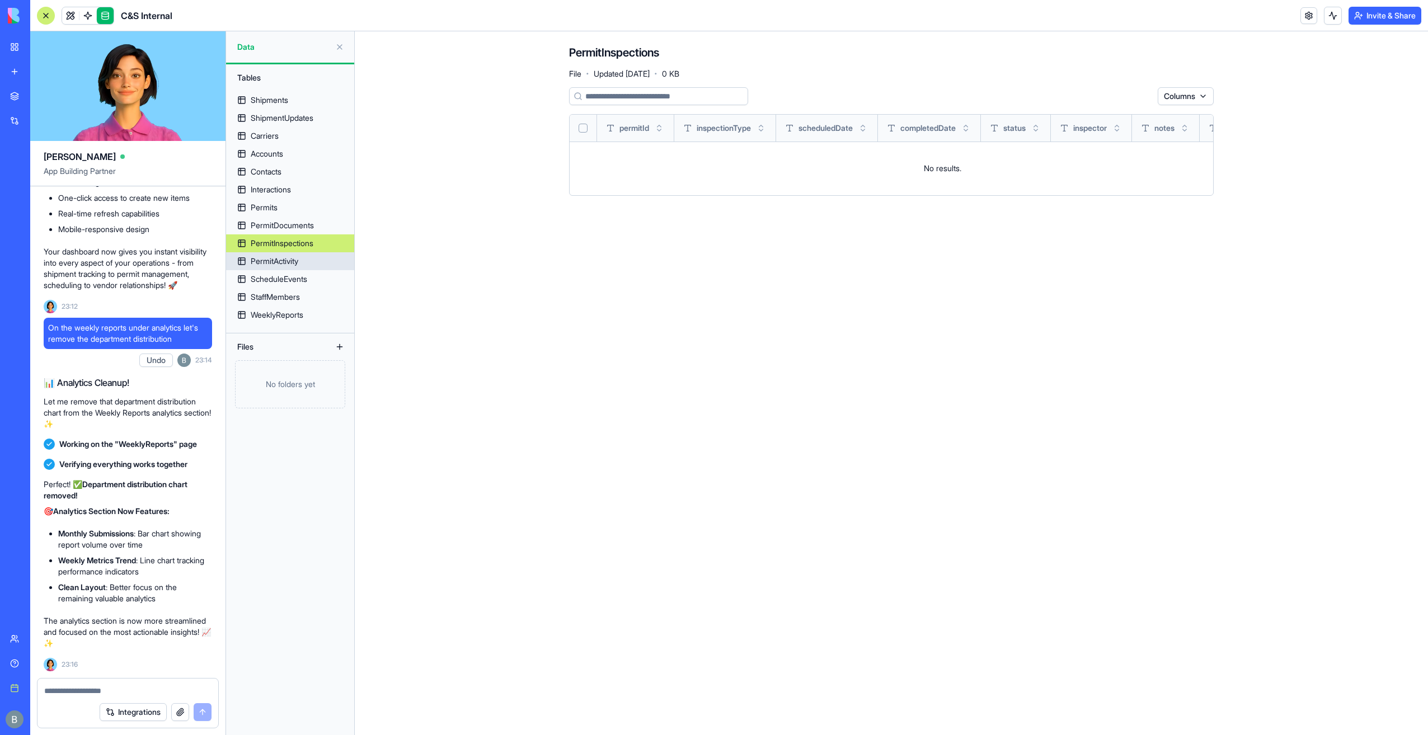
click at [320, 262] on link "PermitActivity" at bounding box center [290, 261] width 128 height 18
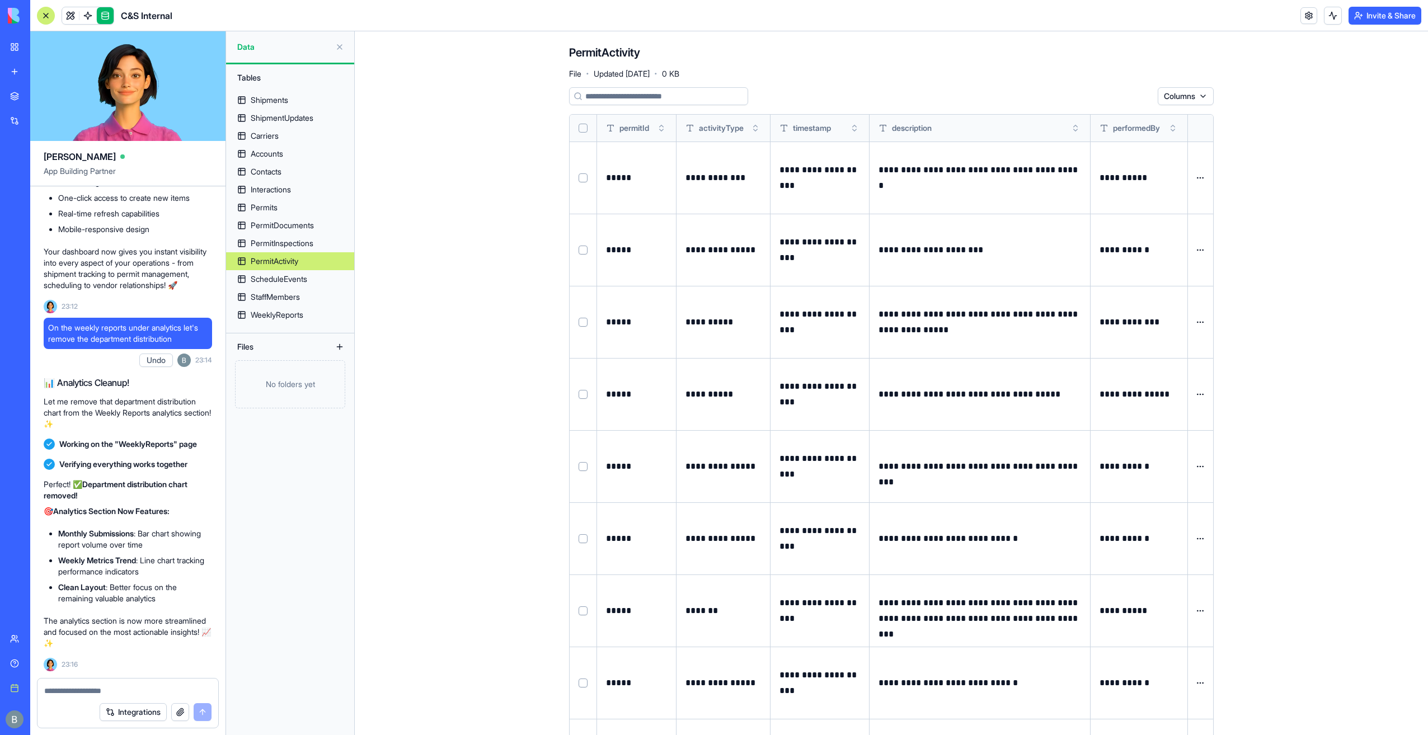
click at [578, 126] on button "Select all" at bounding box center [582, 128] width 9 height 9
click at [1119, 91] on html "BETA My workspace New app Marketplace Integrations Recent Company Expense Manag…" at bounding box center [714, 367] width 1428 height 735
click at [1096, 112] on div "Delete" at bounding box center [1112, 119] width 66 height 18
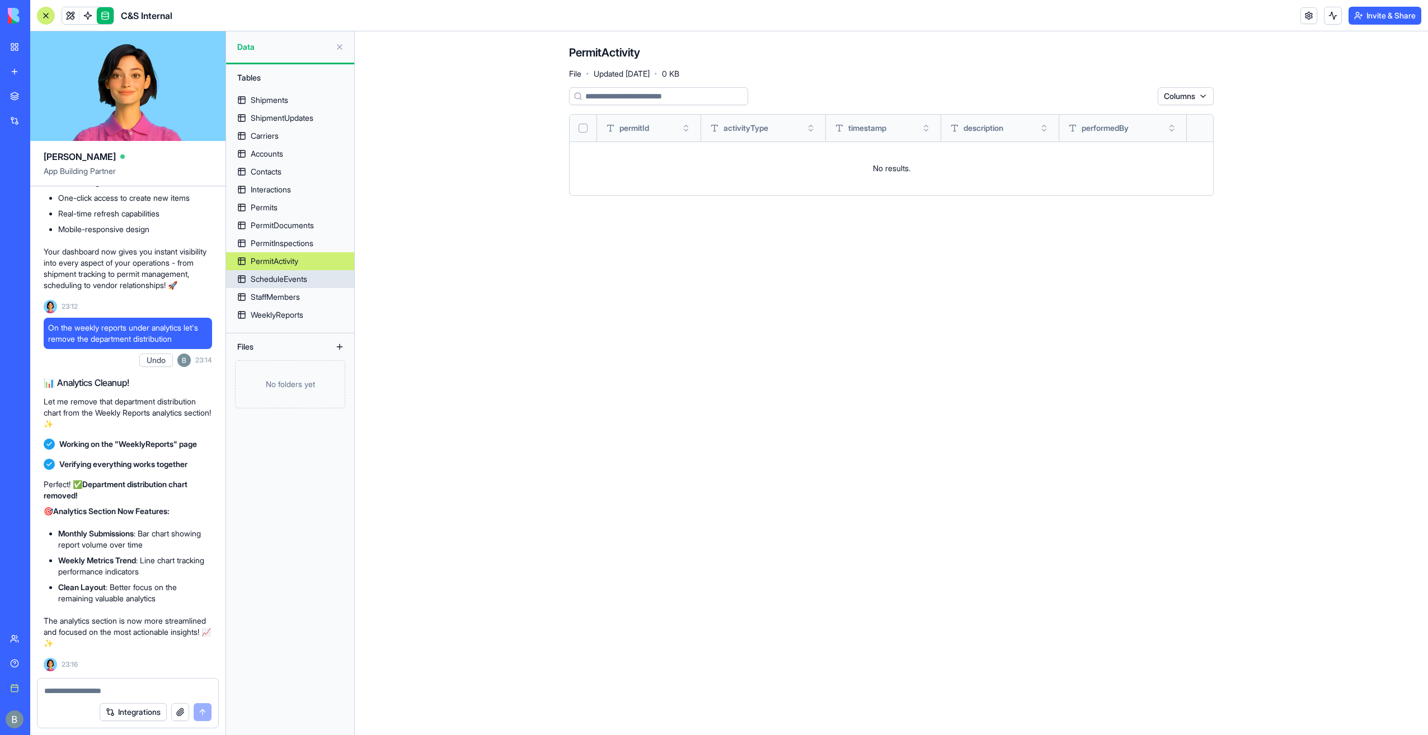
click at [293, 281] on div "ScheduleEvents" at bounding box center [279, 279] width 57 height 11
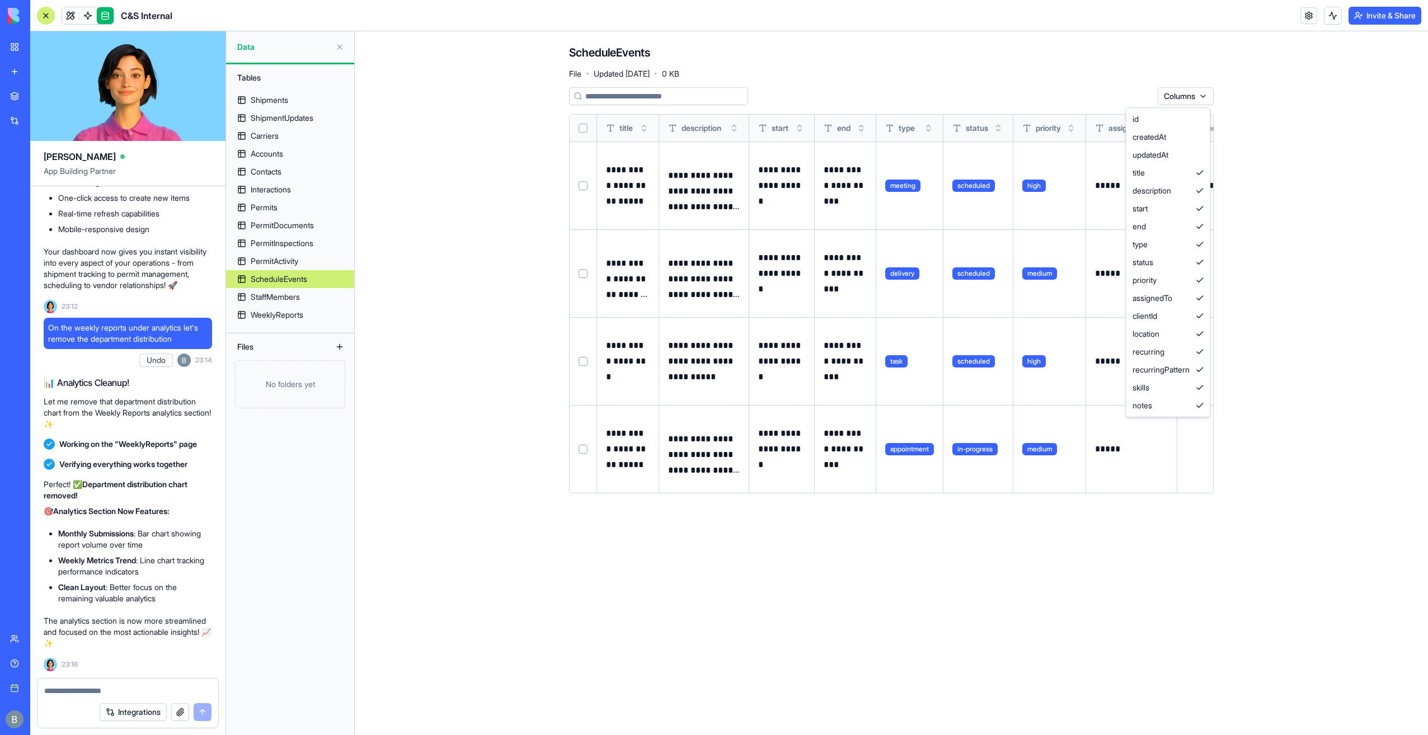
click at [1173, 96] on html "BETA My workspace New app Marketplace Integrations Recent Company Expense Manag…" at bounding box center [714, 367] width 1428 height 735
click at [582, 123] on html "BETA My workspace New app Marketplace Integrations Recent Company Expense Manag…" at bounding box center [714, 367] width 1428 height 735
click at [584, 125] on button "Select all" at bounding box center [582, 128] width 9 height 9
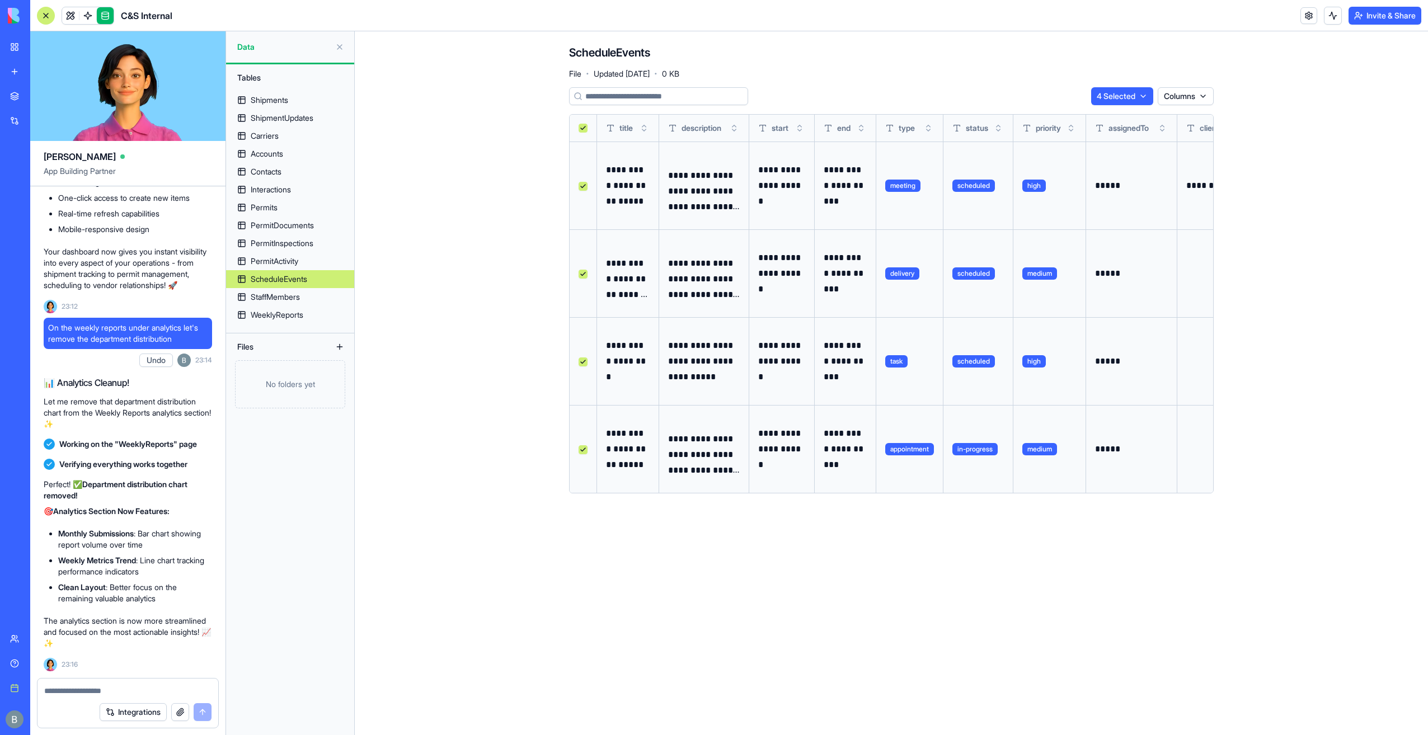
click at [1108, 90] on html "BETA My workspace New app Marketplace Integrations Recent Company Expense Manag…" at bounding box center [714, 367] width 1428 height 735
click at [1101, 112] on div "Delete" at bounding box center [1116, 119] width 66 height 18
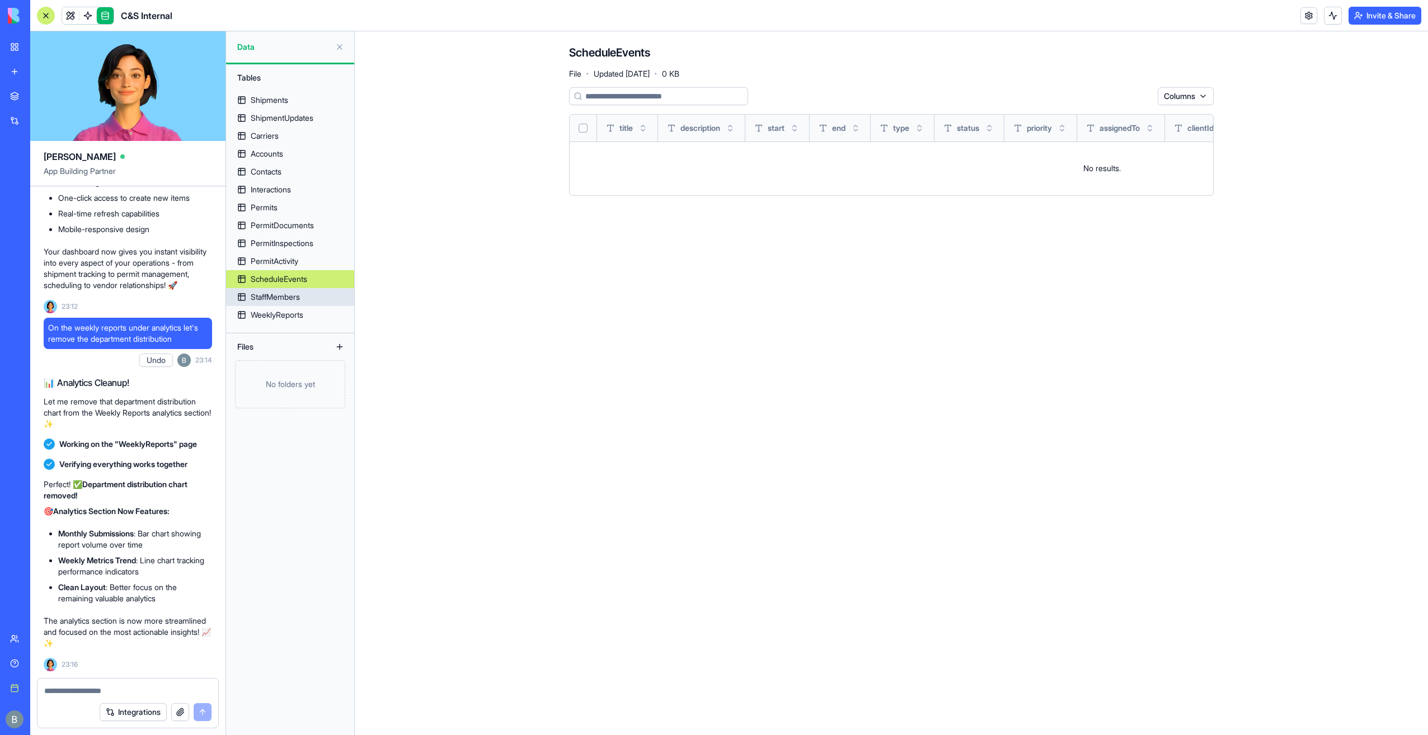
click at [298, 300] on div "StaffMembers" at bounding box center [275, 296] width 49 height 11
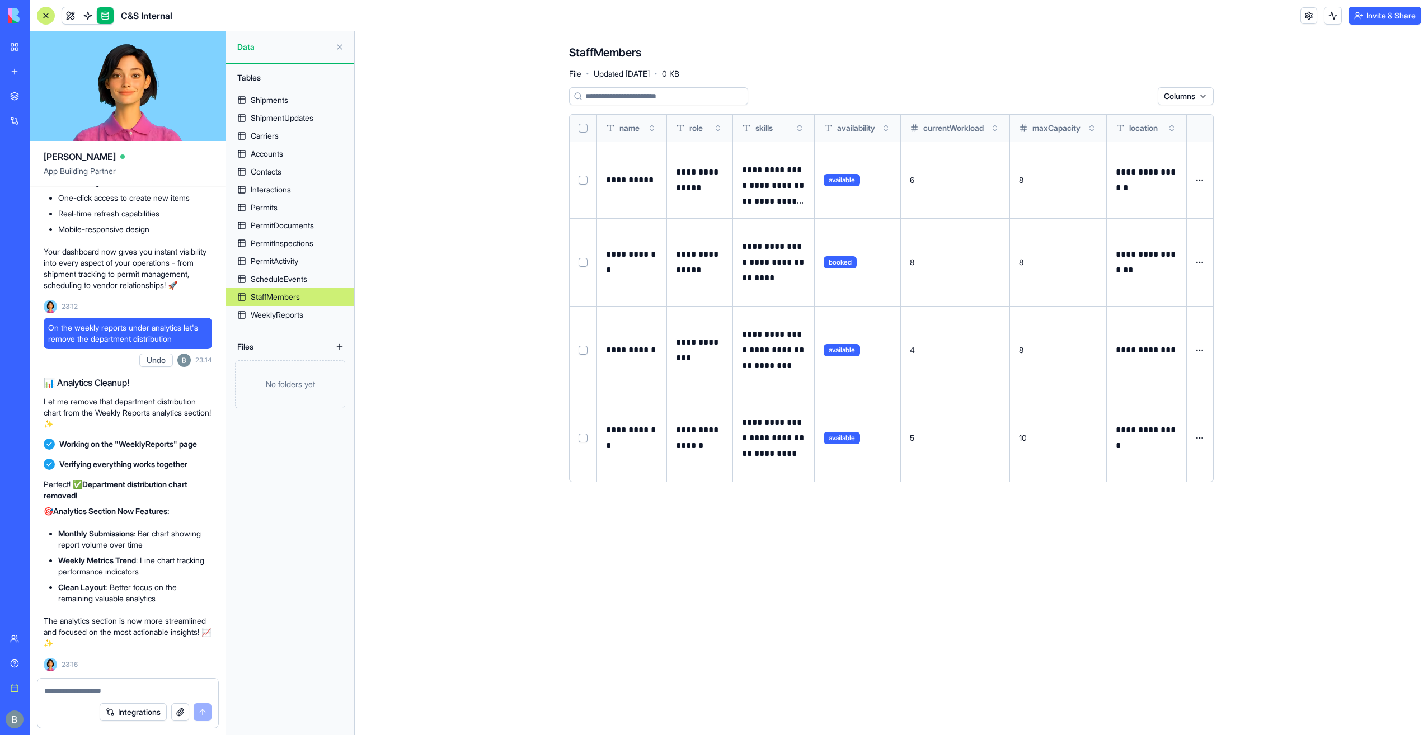
click at [583, 129] on button "Select all" at bounding box center [582, 128] width 9 height 9
click at [1106, 97] on html "BETA My workspace New app Marketplace Integrations Recent Company Expense Manag…" at bounding box center [714, 367] width 1428 height 735
click at [1113, 124] on div "Delete" at bounding box center [1116, 119] width 66 height 18
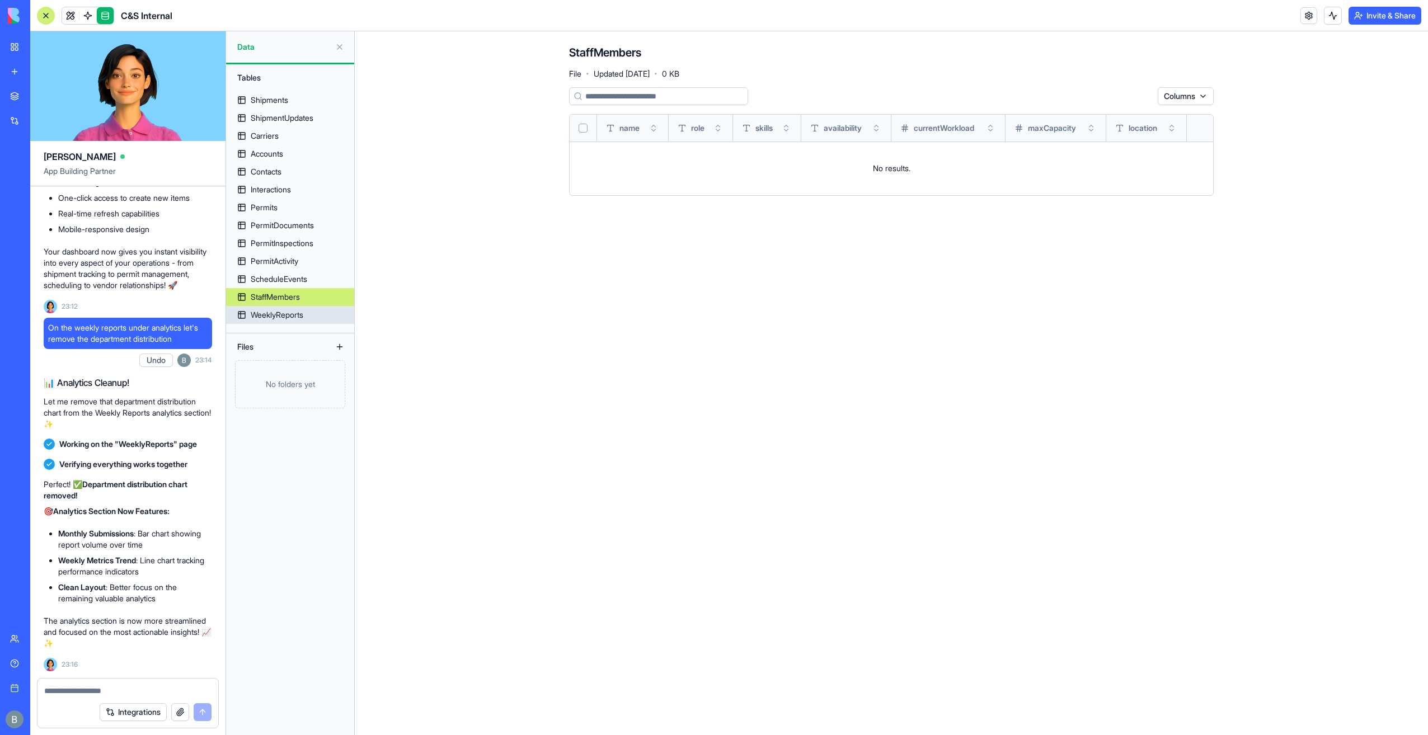
click at [290, 313] on div "WeeklyReports" at bounding box center [277, 314] width 53 height 11
click at [329, 273] on link "ScheduleEvents" at bounding box center [290, 279] width 128 height 18
click at [325, 255] on link "PermitActivity" at bounding box center [290, 261] width 128 height 18
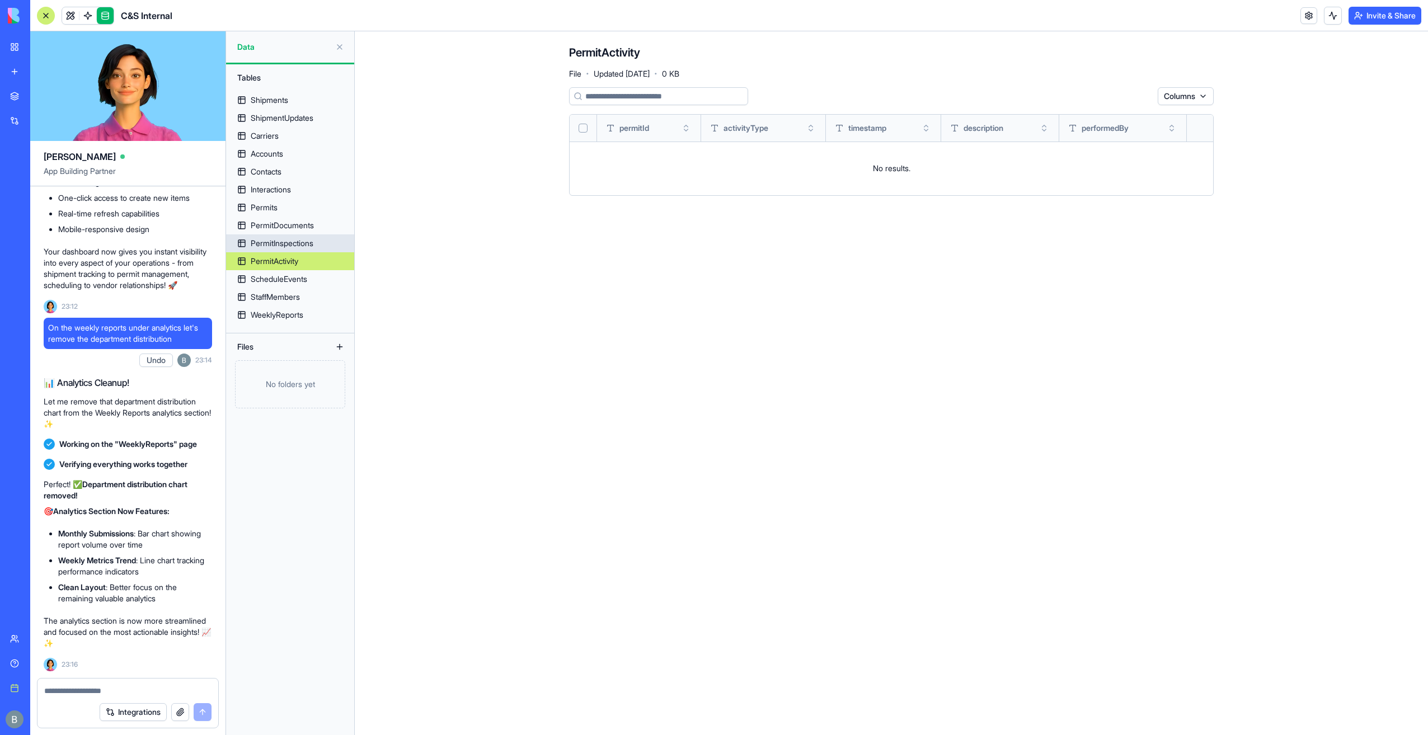
click at [322, 247] on link "PermitInspections" at bounding box center [290, 243] width 128 height 18
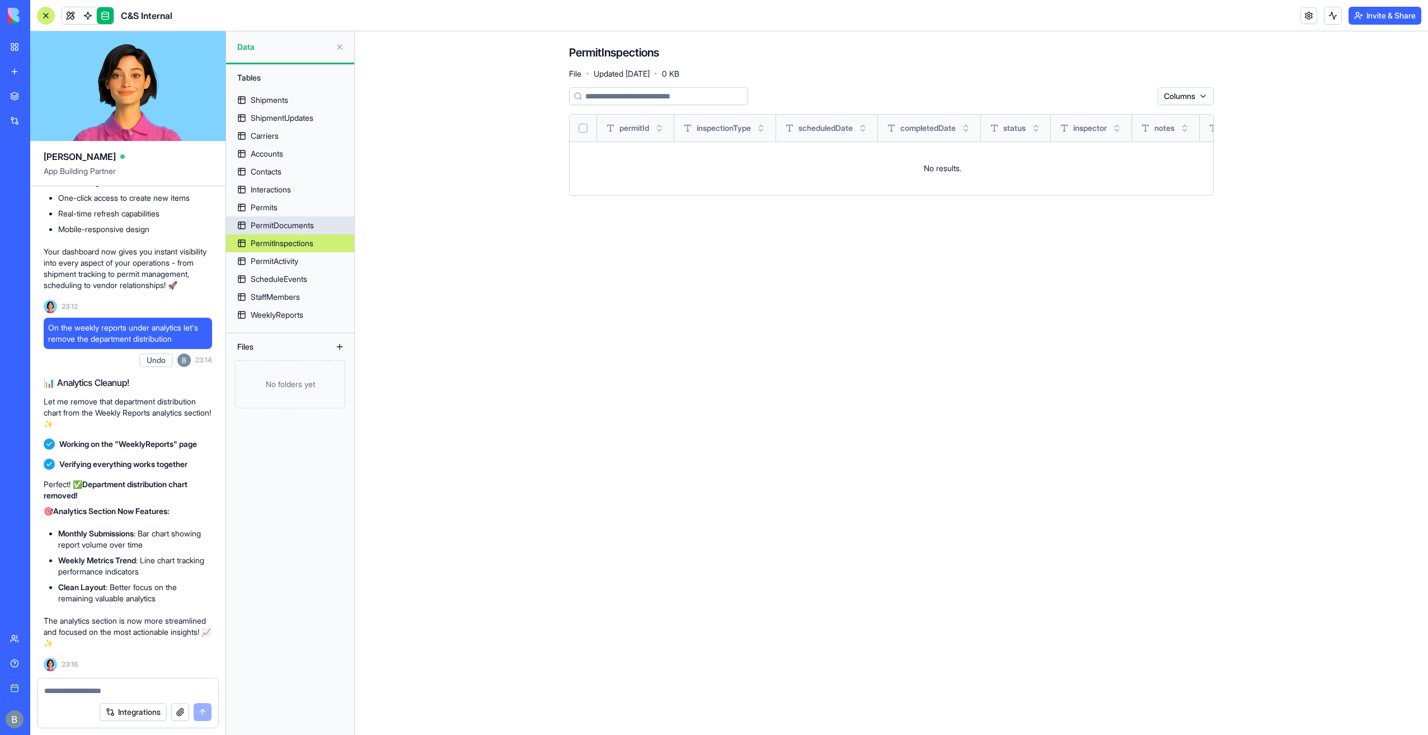
click at [308, 218] on link "PermitDocuments" at bounding box center [290, 226] width 128 height 18
click at [304, 207] on link "Permits" at bounding box center [290, 208] width 128 height 18
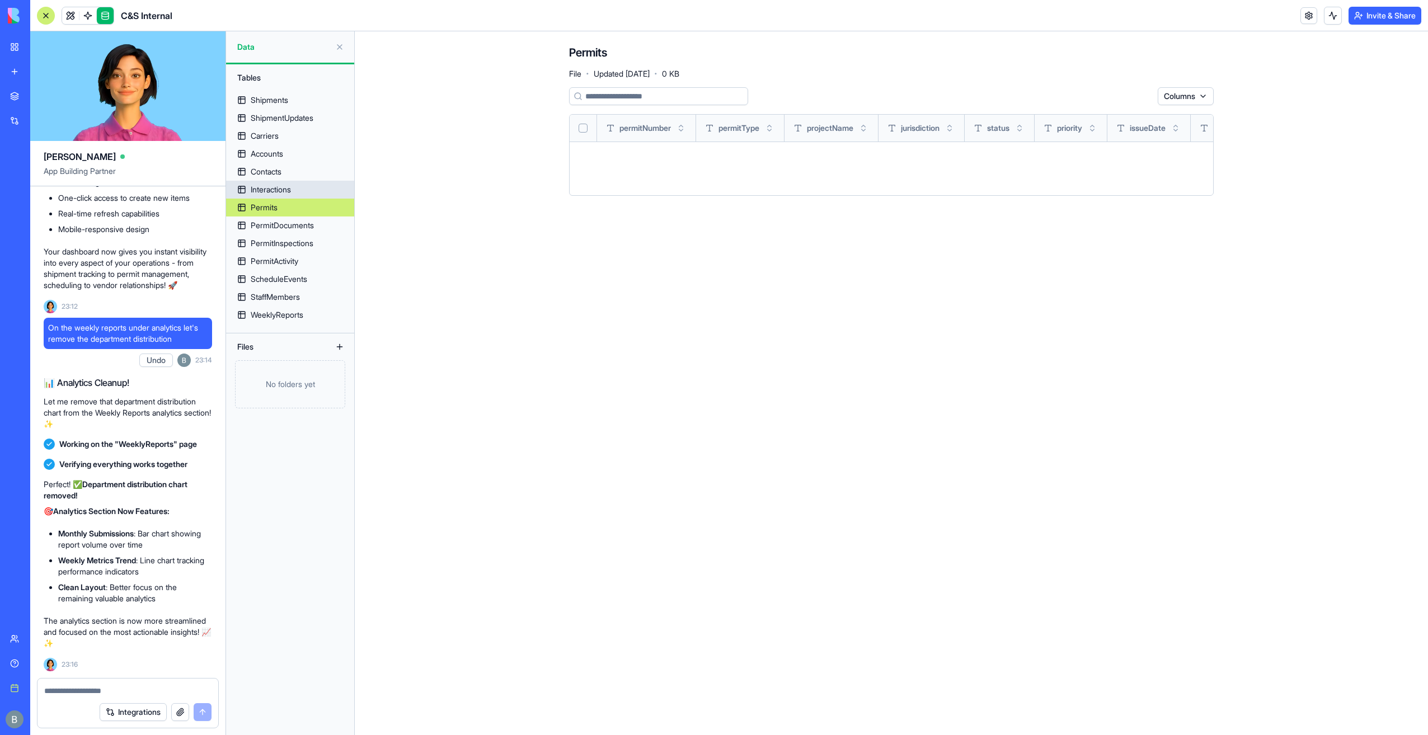
click at [303, 194] on link "Interactions" at bounding box center [290, 190] width 128 height 18
click at [300, 169] on link "Contacts" at bounding box center [290, 172] width 128 height 18
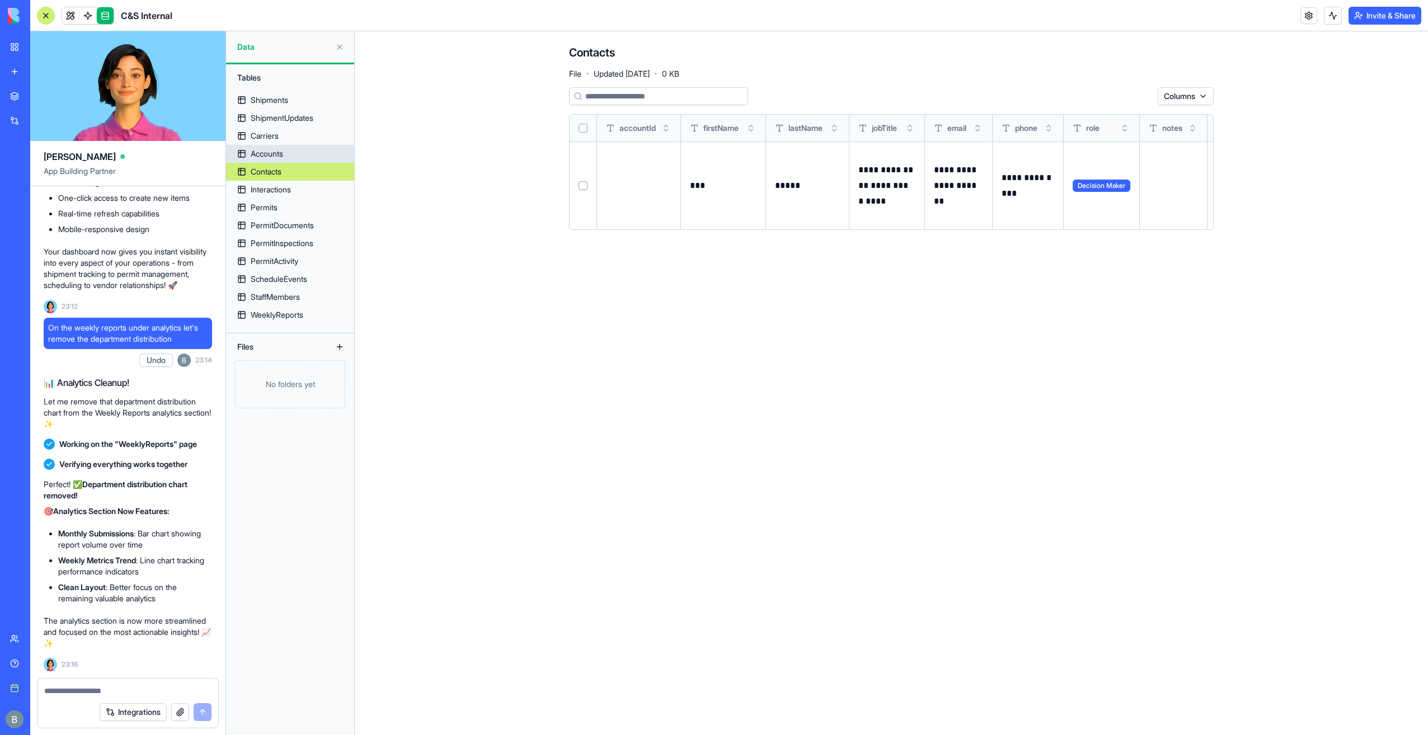
click at [303, 153] on link "Accounts" at bounding box center [290, 154] width 128 height 18
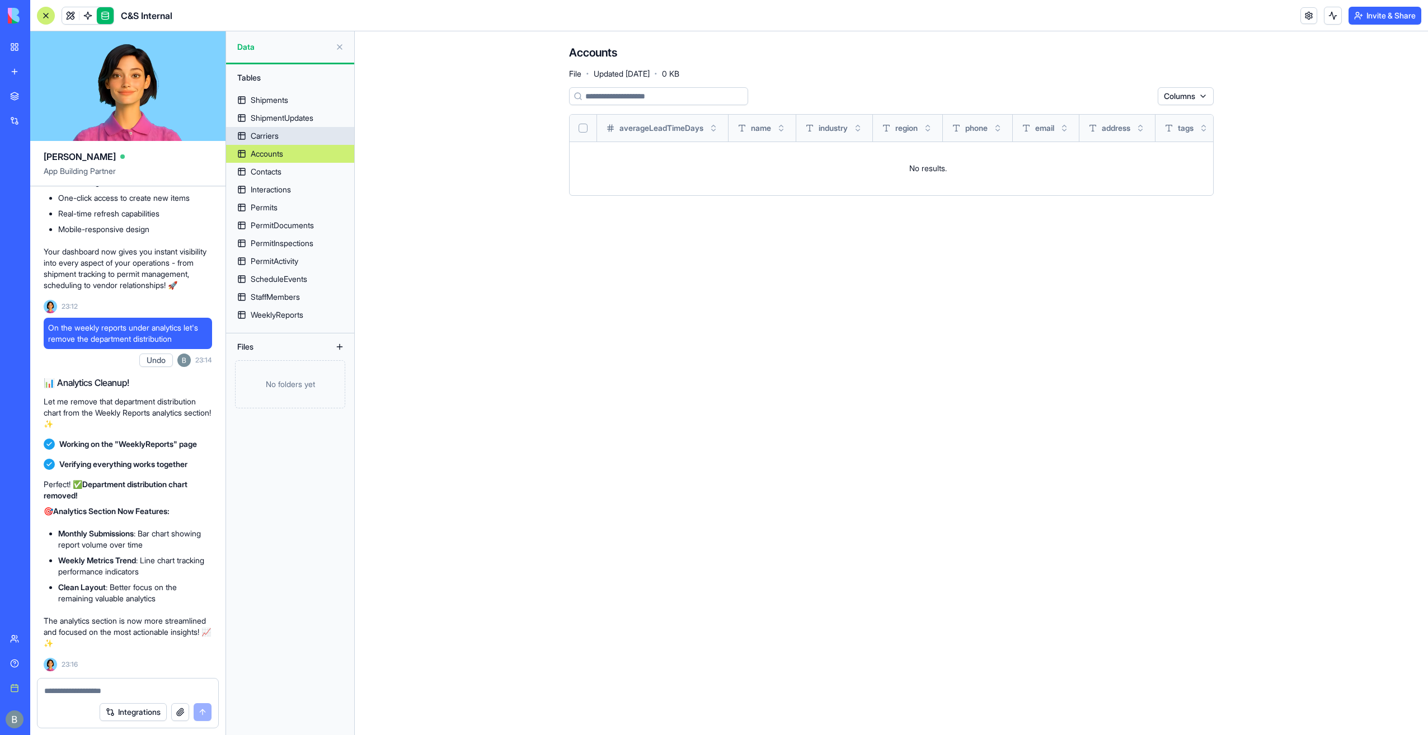
click at [303, 137] on link "Carriers" at bounding box center [290, 136] width 128 height 18
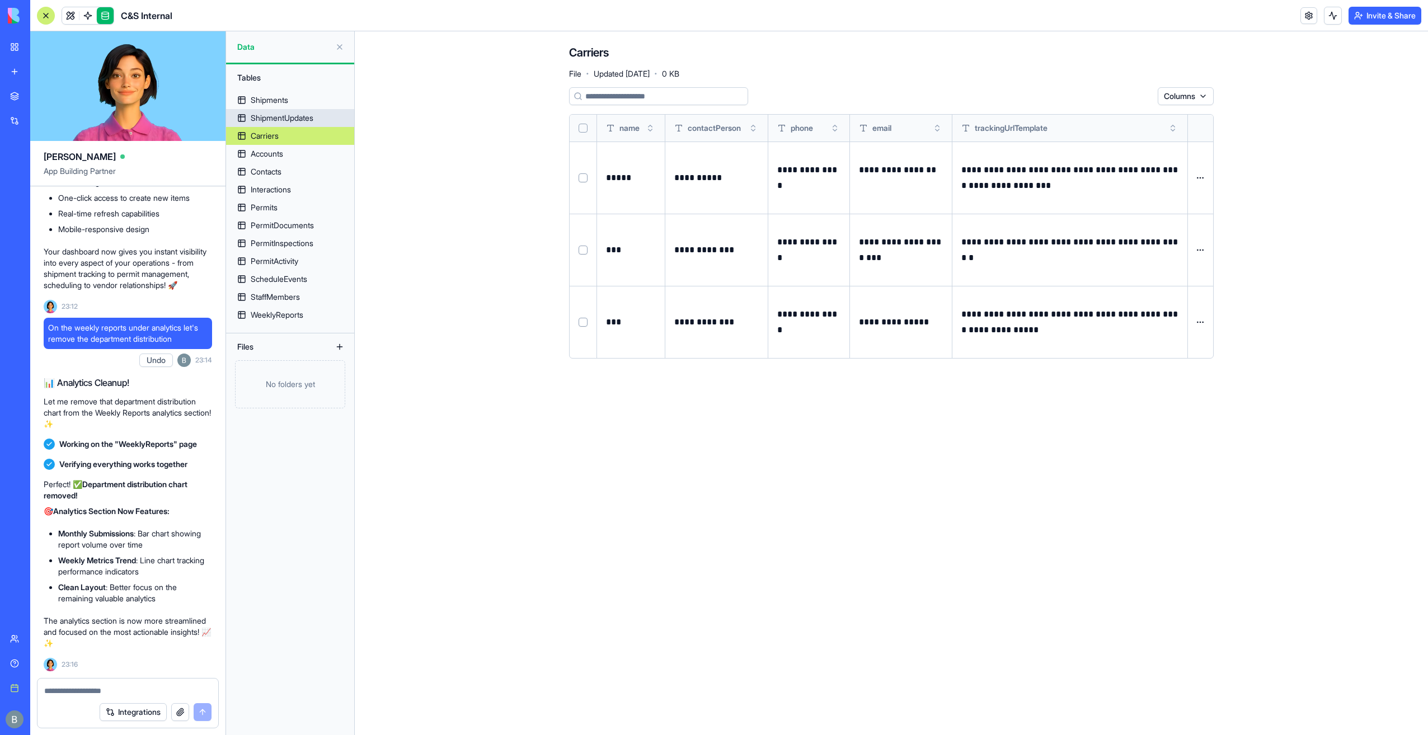
click at [303, 123] on div "ShipmentUpdates" at bounding box center [282, 117] width 63 height 11
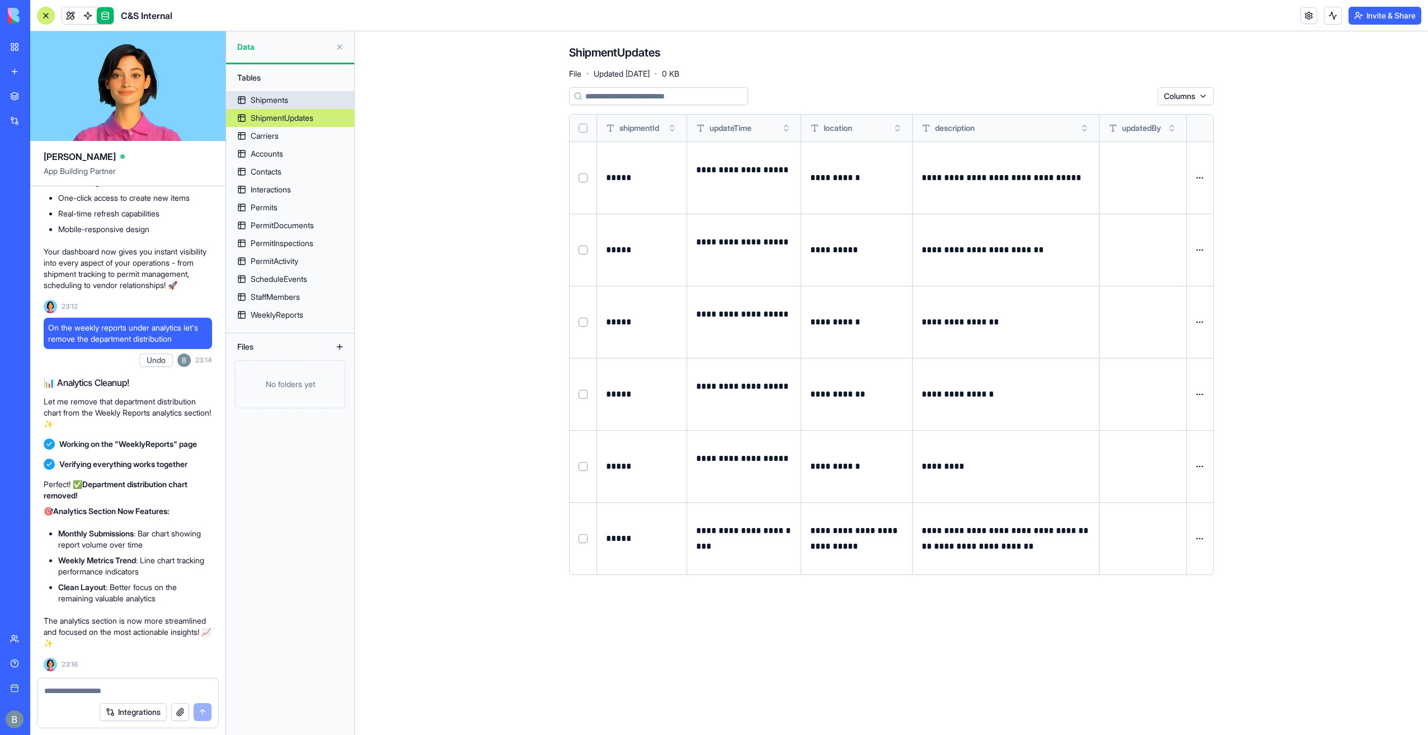
click at [303, 104] on link "Shipments" at bounding box center [290, 100] width 128 height 18
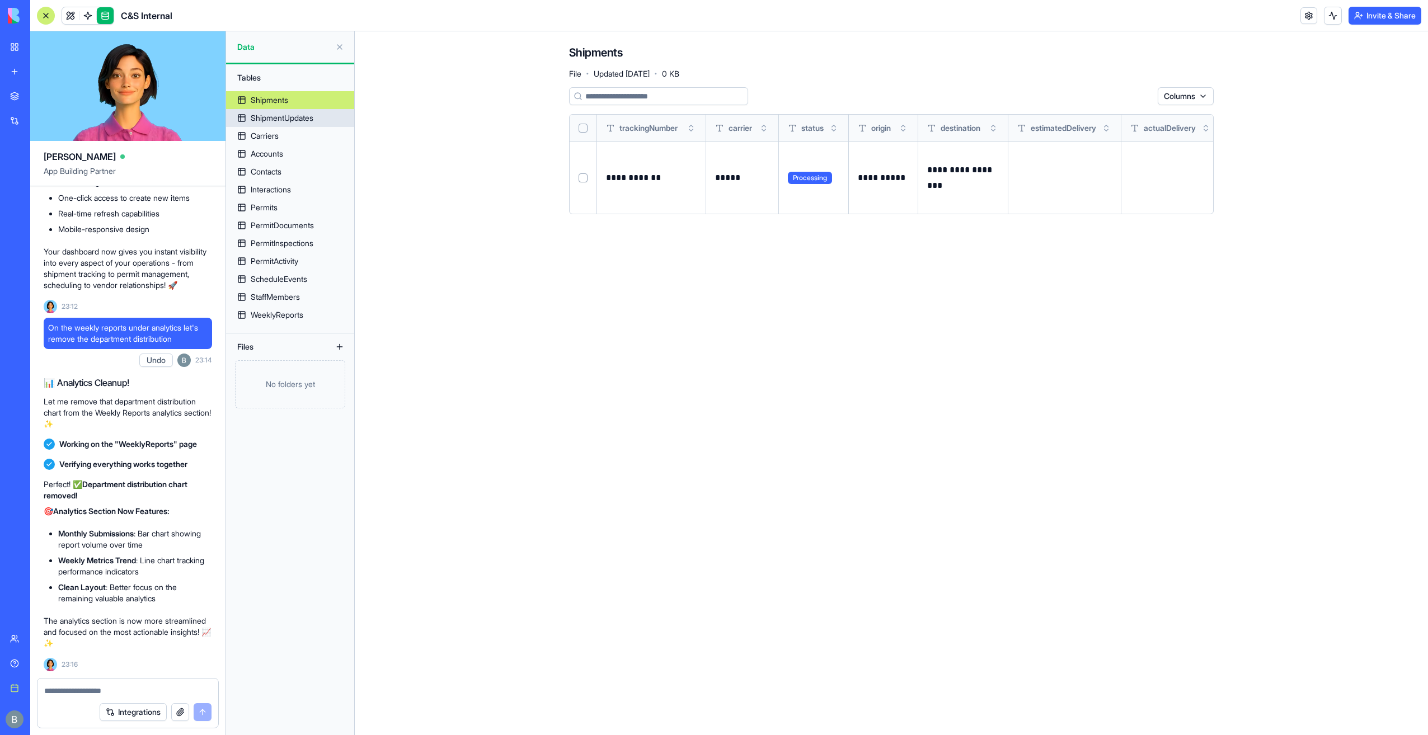
click at [304, 124] on link "ShipmentUpdates" at bounding box center [290, 118] width 128 height 18
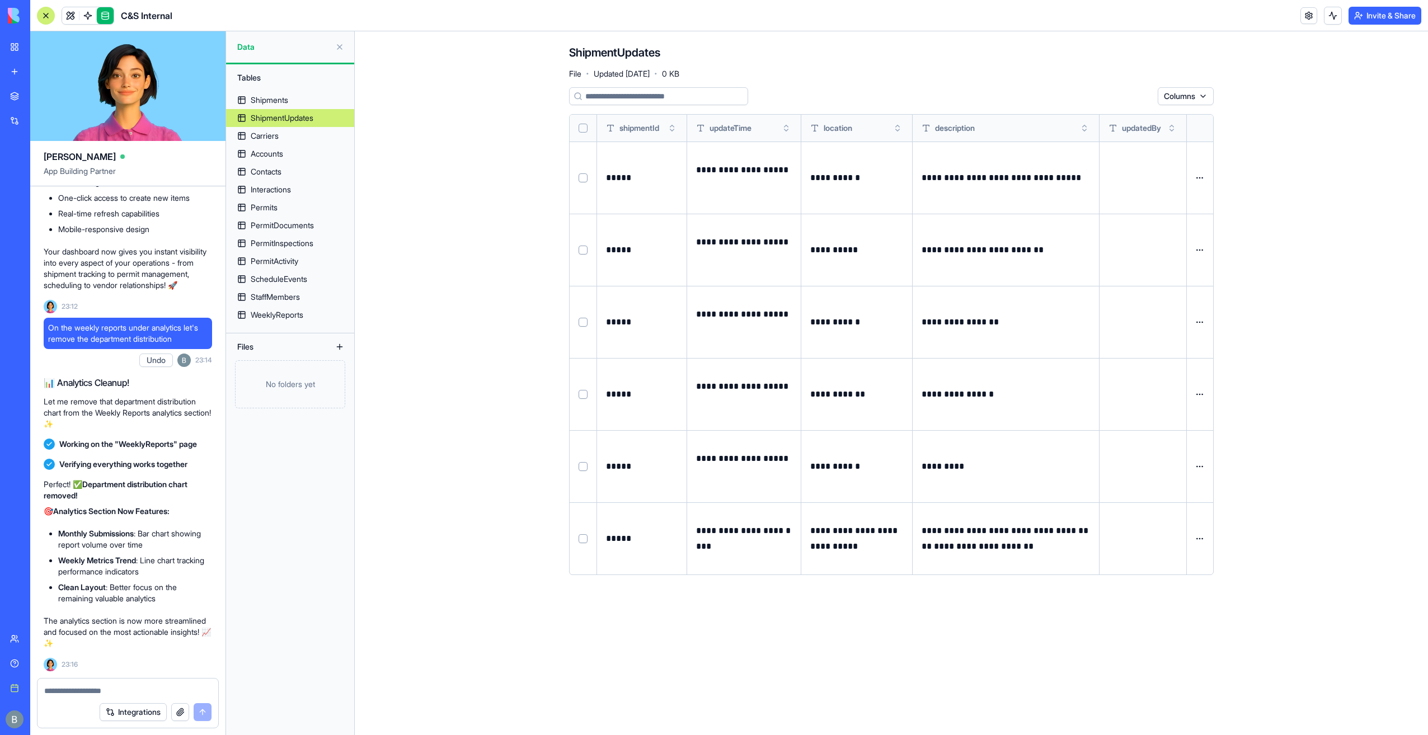
click at [579, 121] on th at bounding box center [583, 128] width 27 height 27
click at [582, 131] on button "Select all" at bounding box center [582, 128] width 9 height 9
click at [1116, 93] on html "BETA My workspace New app Marketplace Integrations Recent Company Expense Manag…" at bounding box center [714, 367] width 1428 height 735
click at [1108, 119] on div "Delete" at bounding box center [1116, 119] width 66 height 18
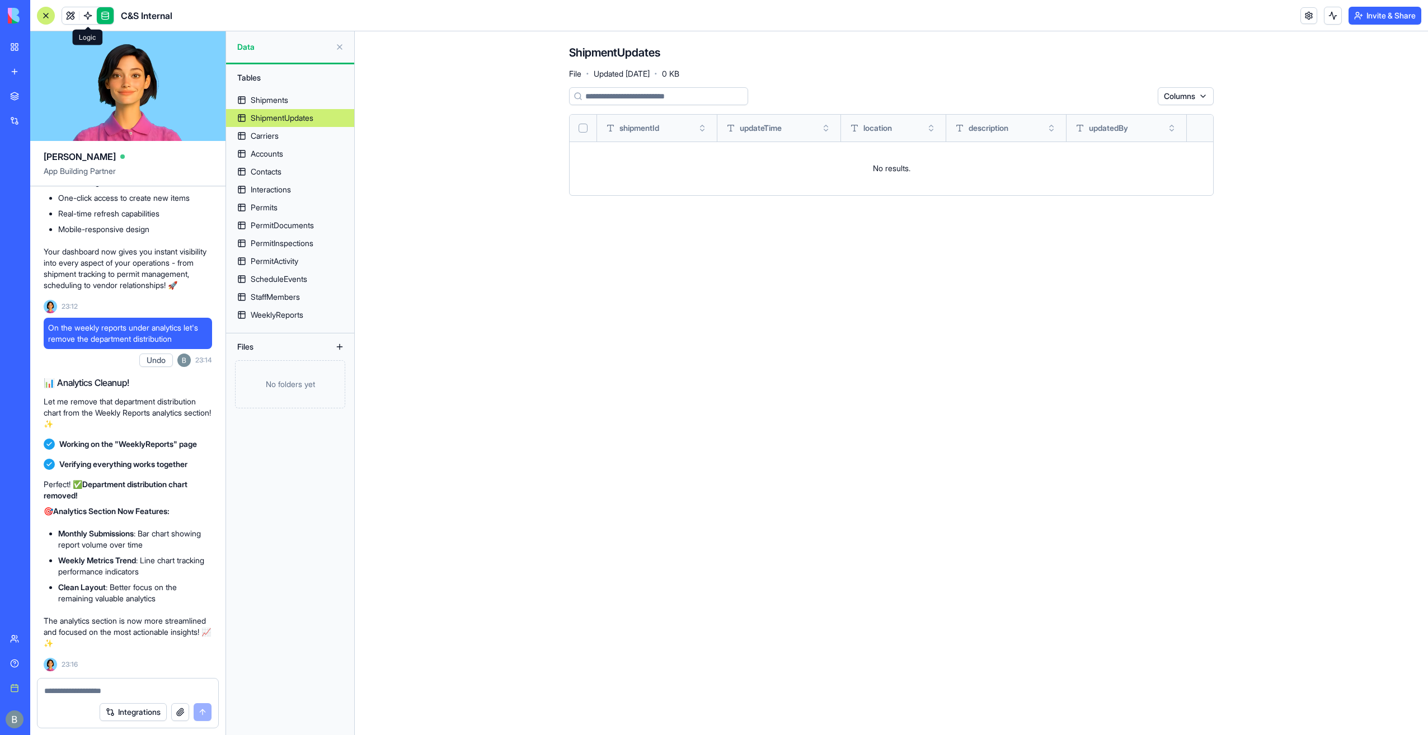
click at [71, 13] on link at bounding box center [70, 15] width 17 height 17
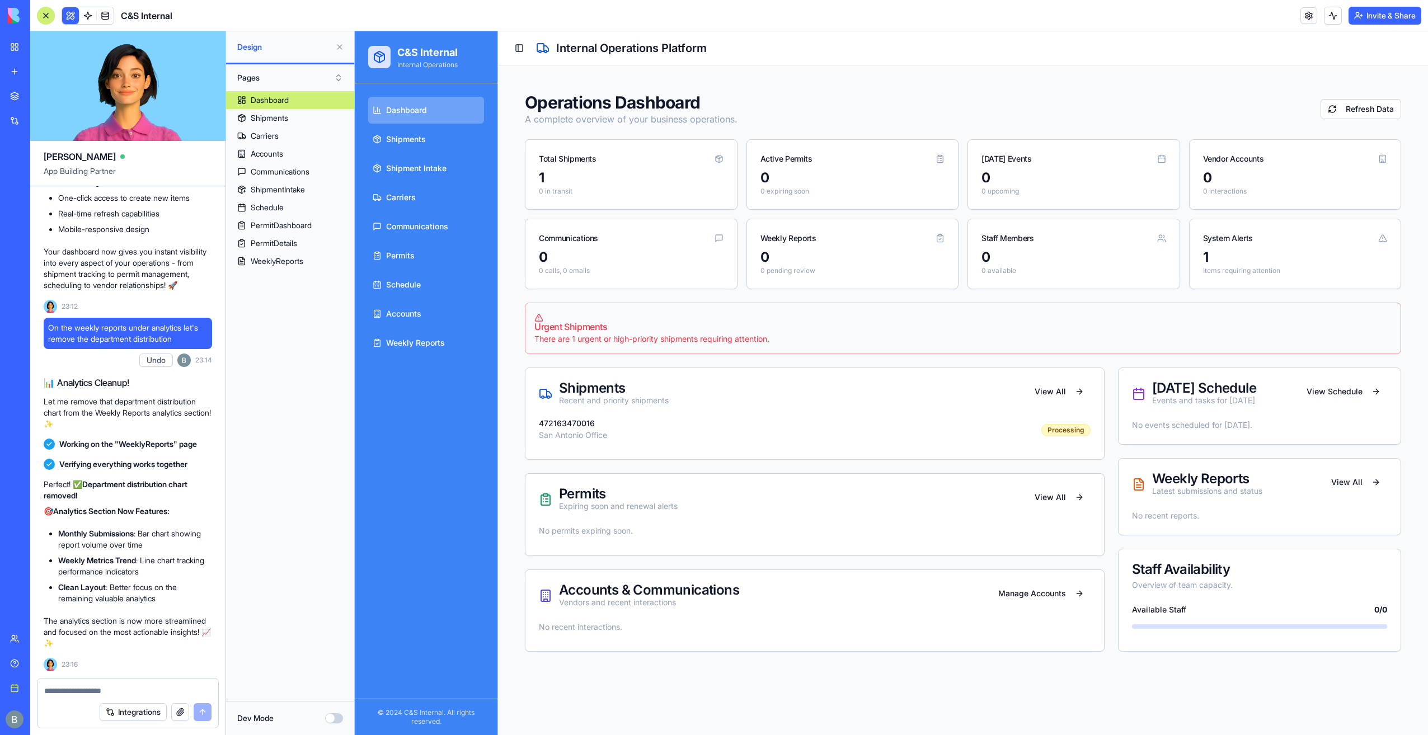
click at [337, 43] on button at bounding box center [340, 47] width 18 height 18
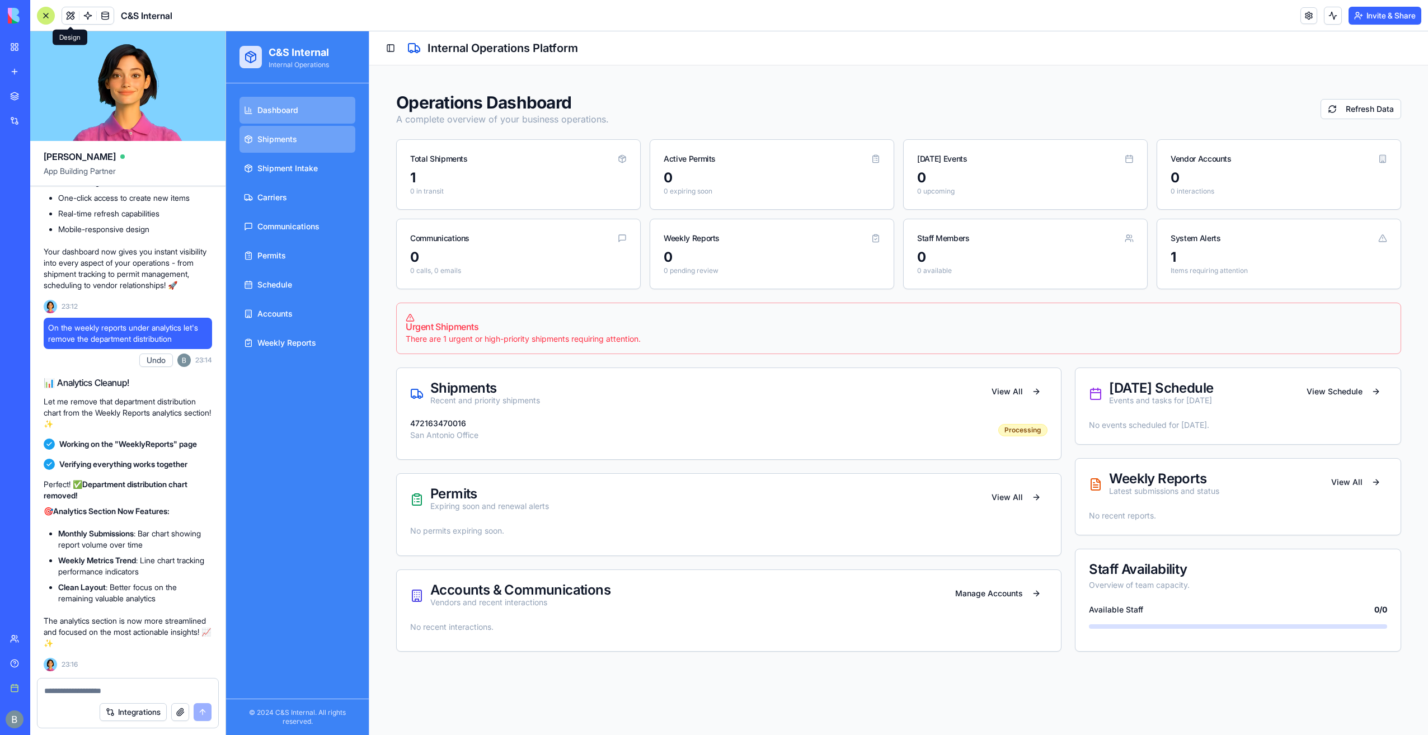
click at [305, 147] on link "Shipments" at bounding box center [297, 139] width 116 height 27
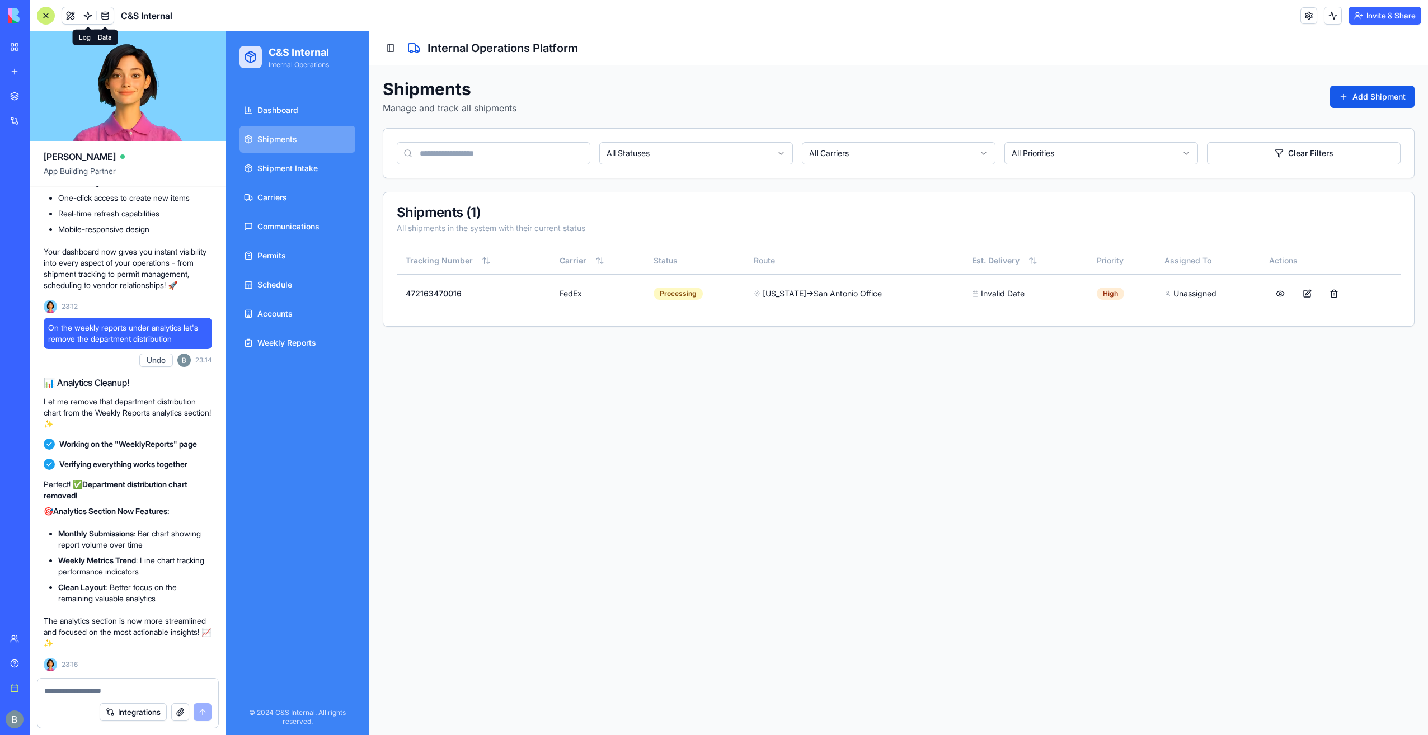
click at [116, 12] on div "C&S Internal" at bounding box center [104, 16] width 135 height 18
click at [110, 13] on link at bounding box center [105, 15] width 17 height 17
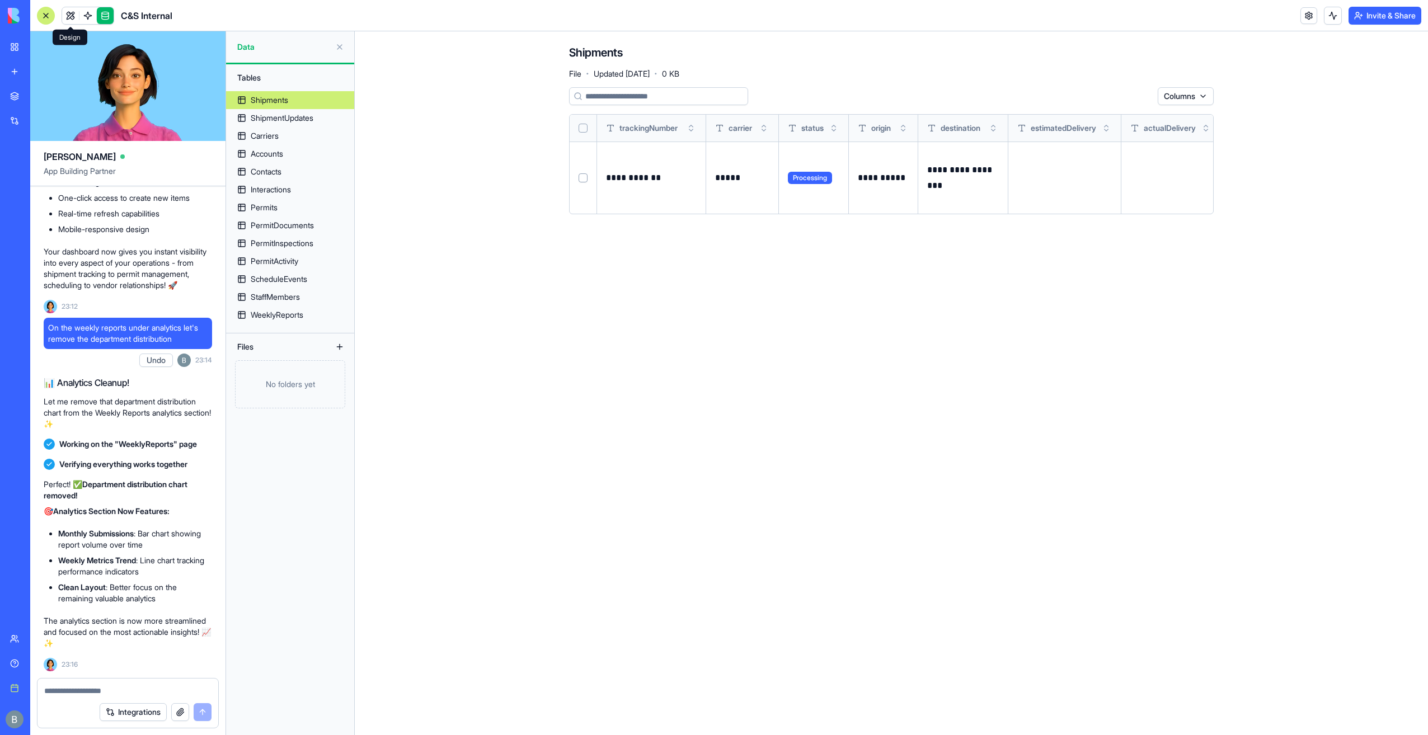
click at [69, 17] on link at bounding box center [70, 15] width 17 height 17
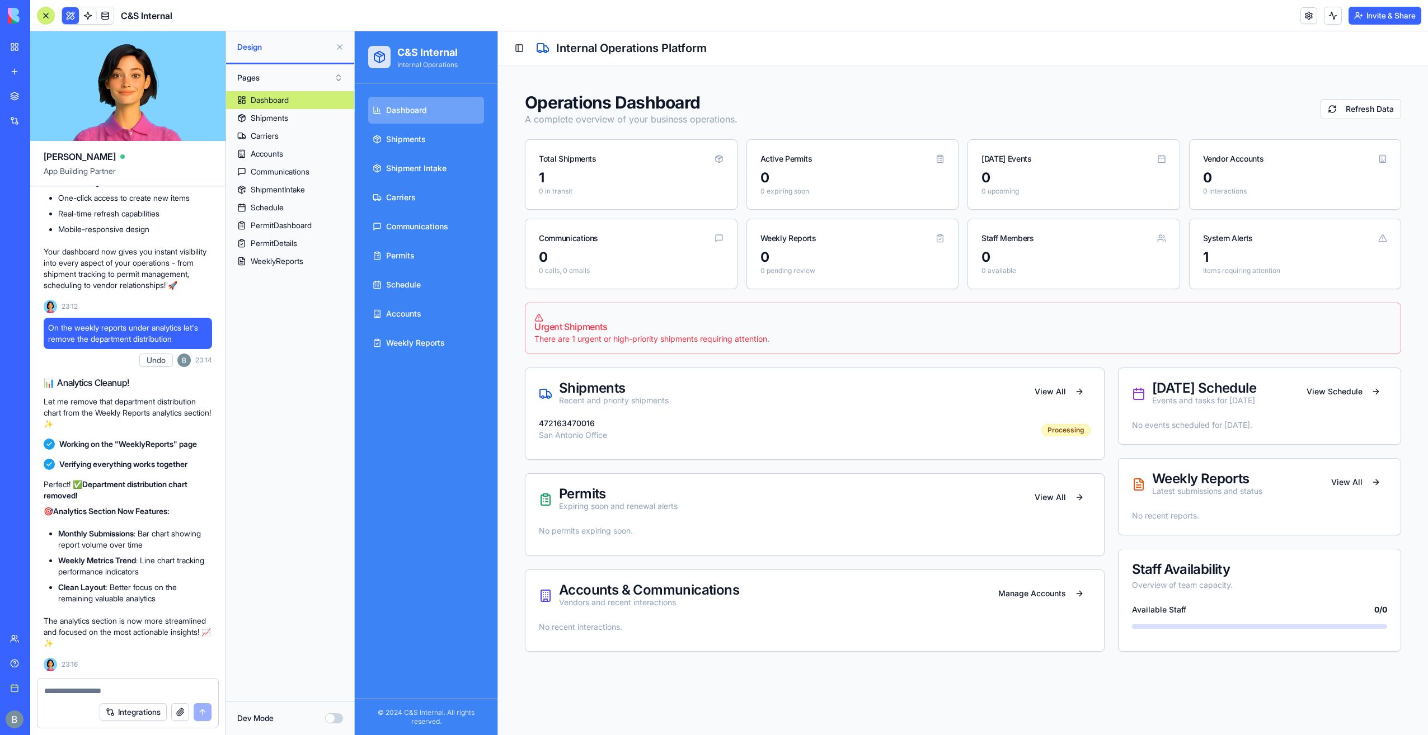
click at [116, 695] on textarea at bounding box center [128, 690] width 168 height 11
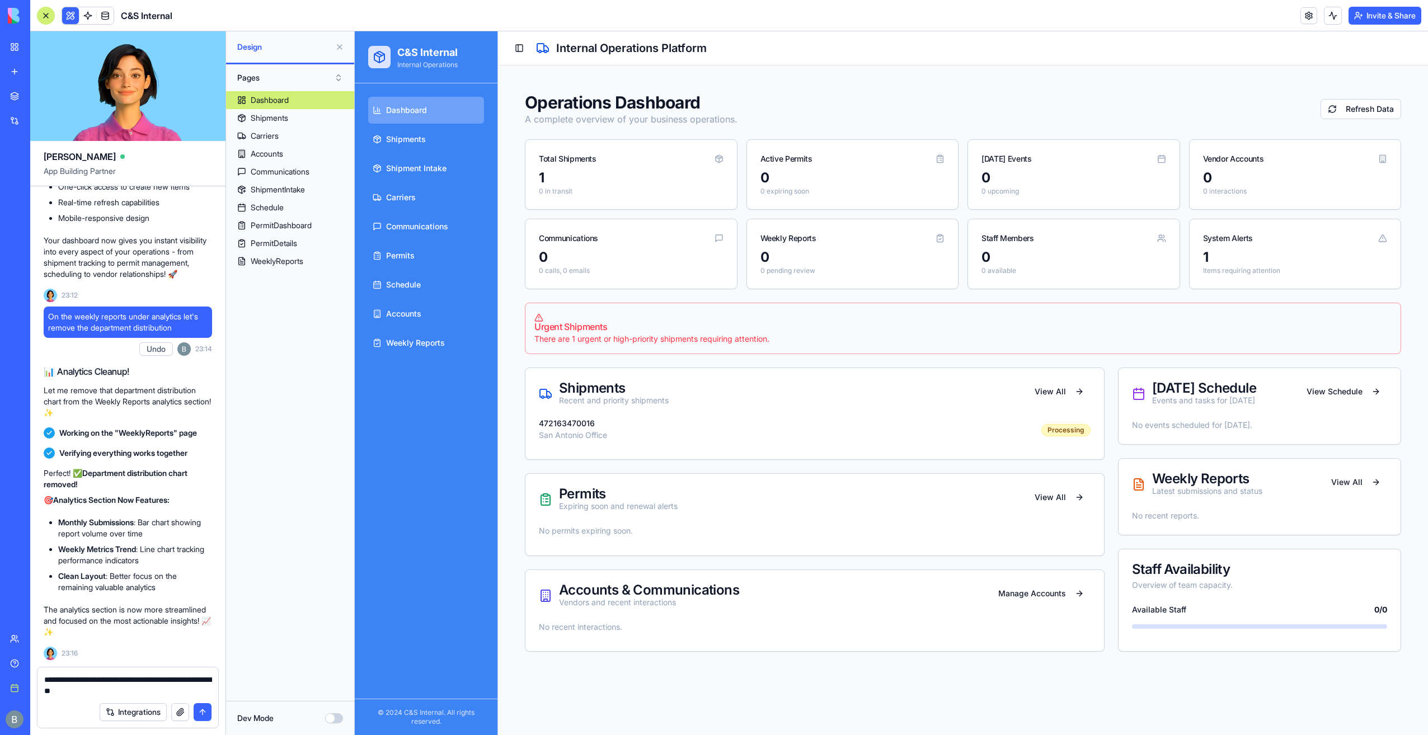
type textarea "**********"
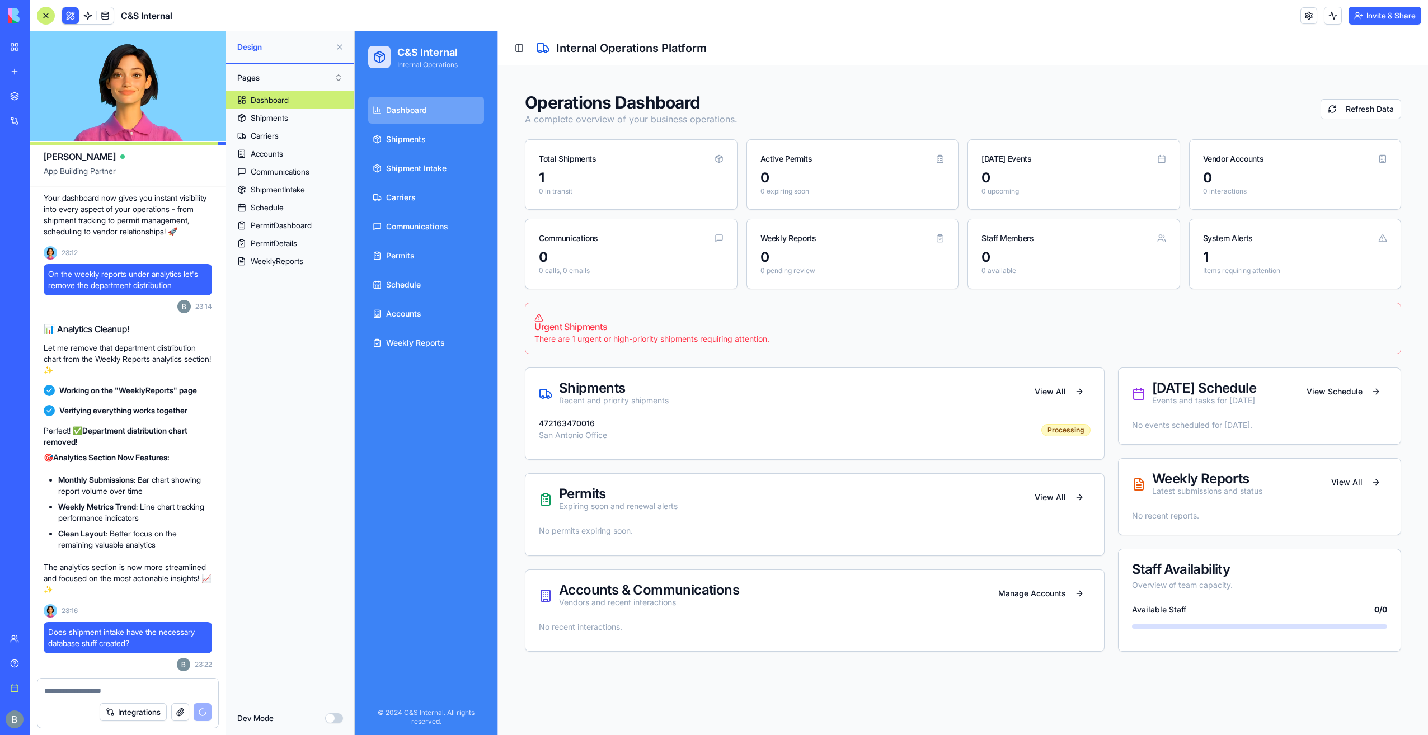
scroll to position [22188, 0]
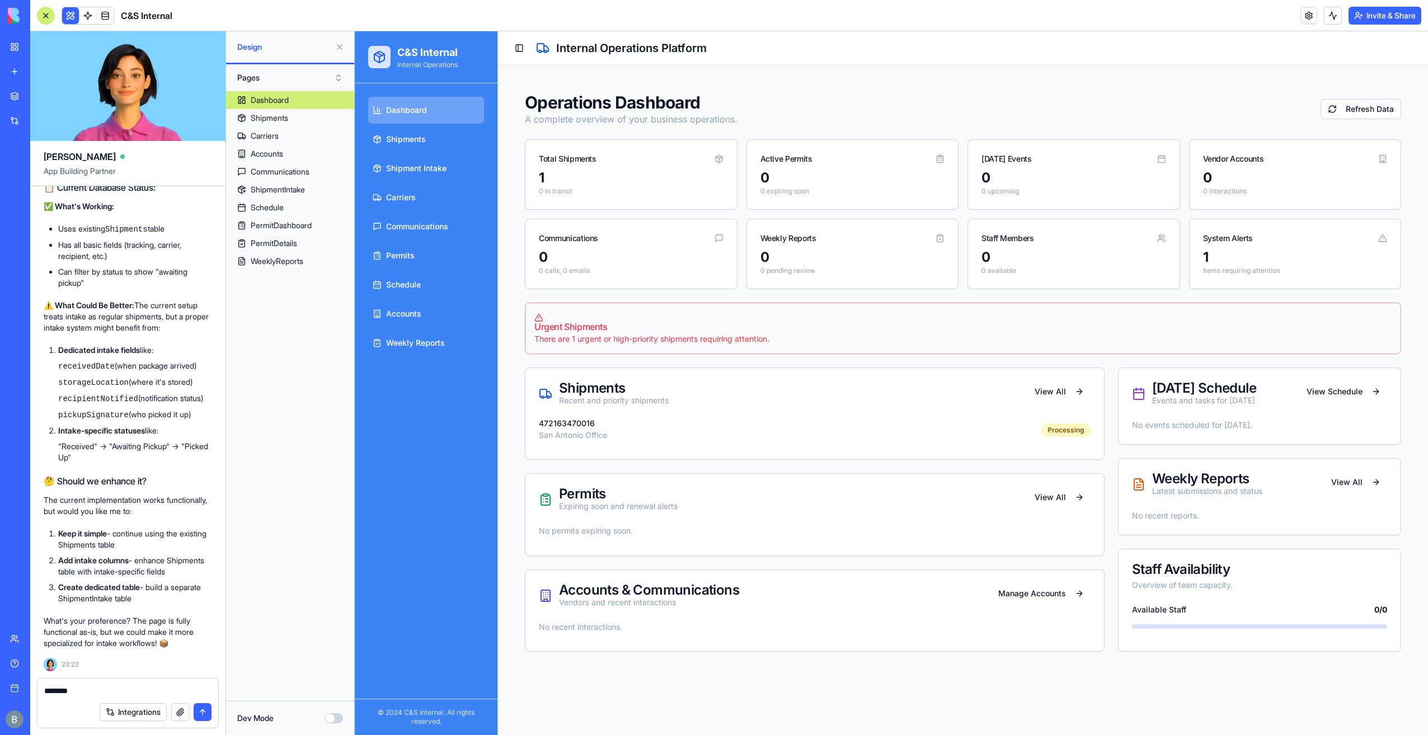
type textarea "********"
type textarea "**********"
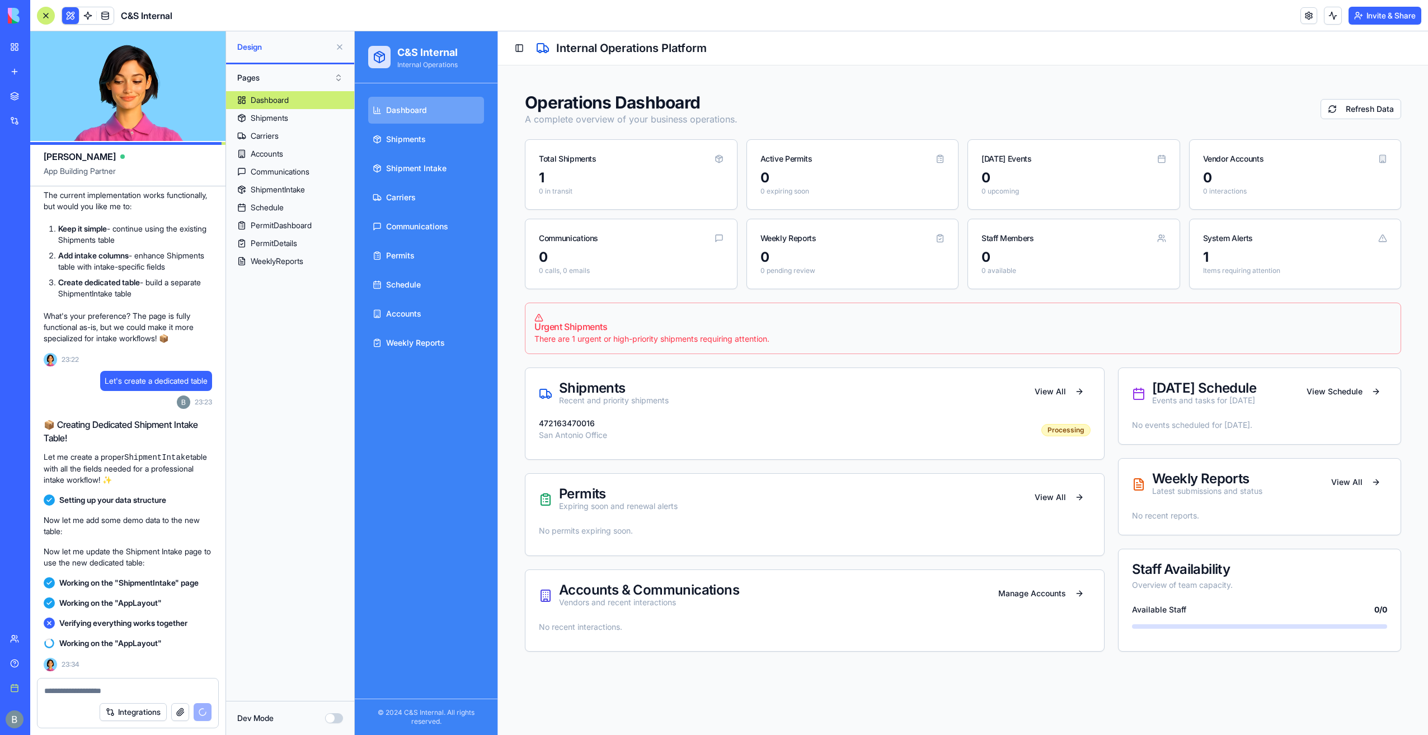
scroll to position [22512, 0]
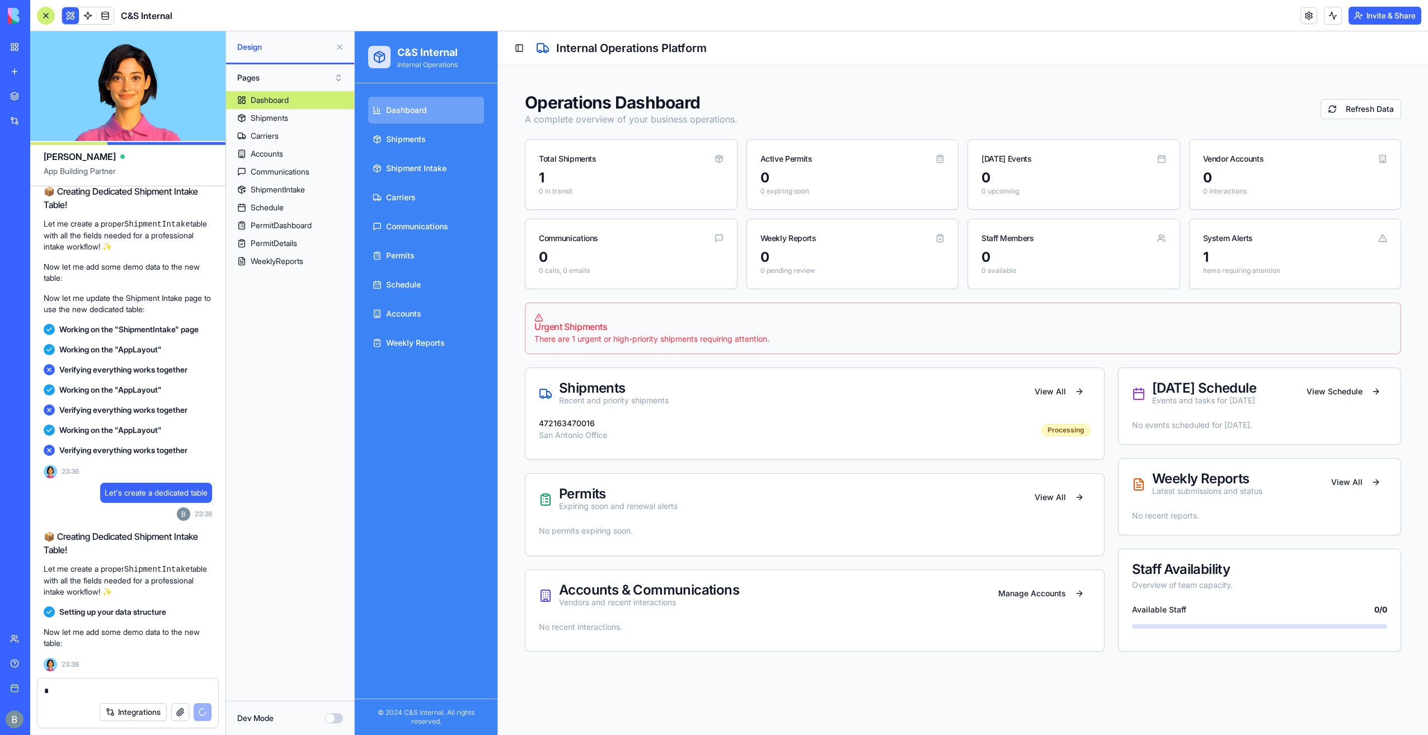
scroll to position [22660, 0]
